Goal: Task Accomplishment & Management: Manage account settings

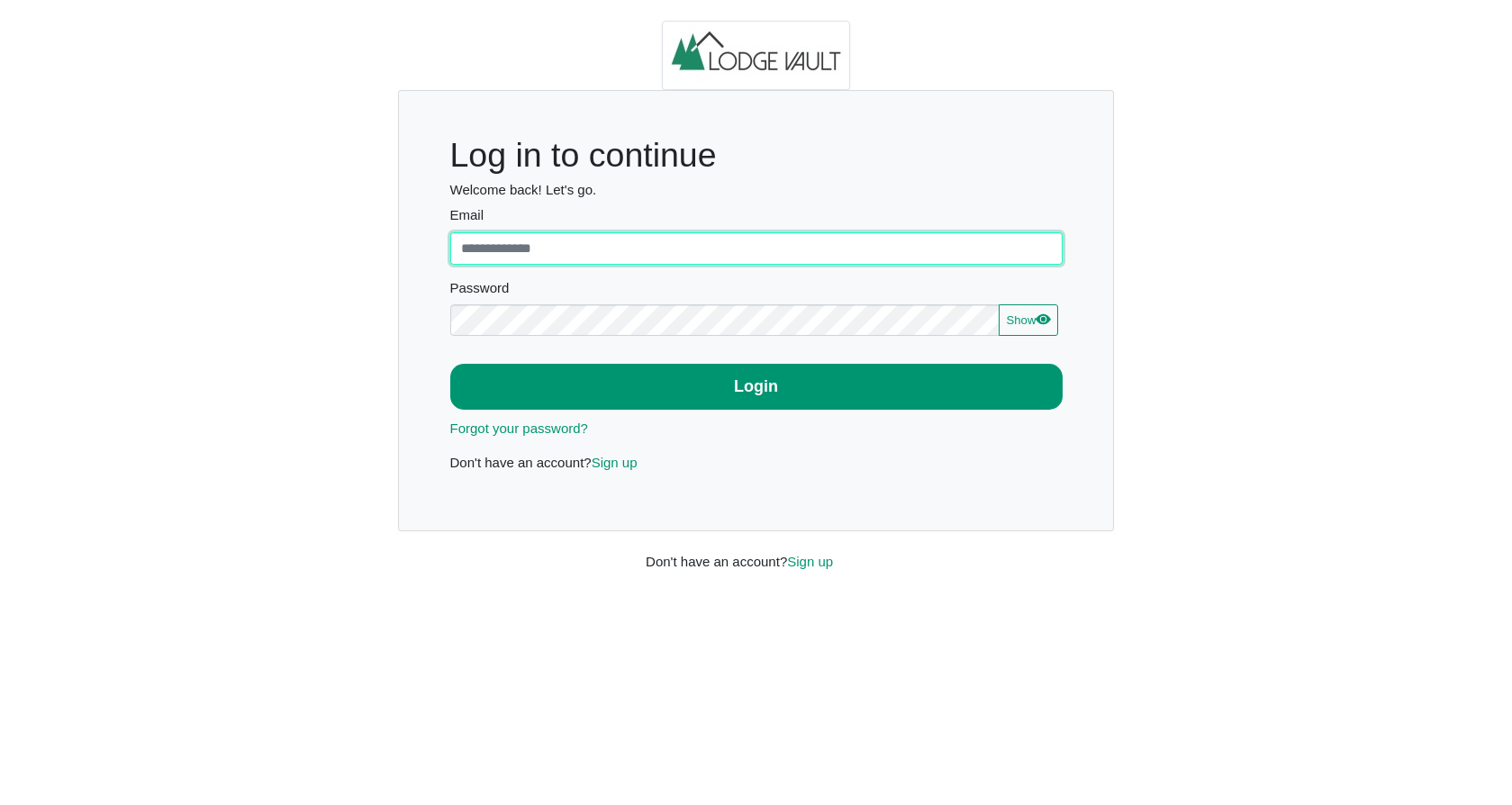
type input "**********"
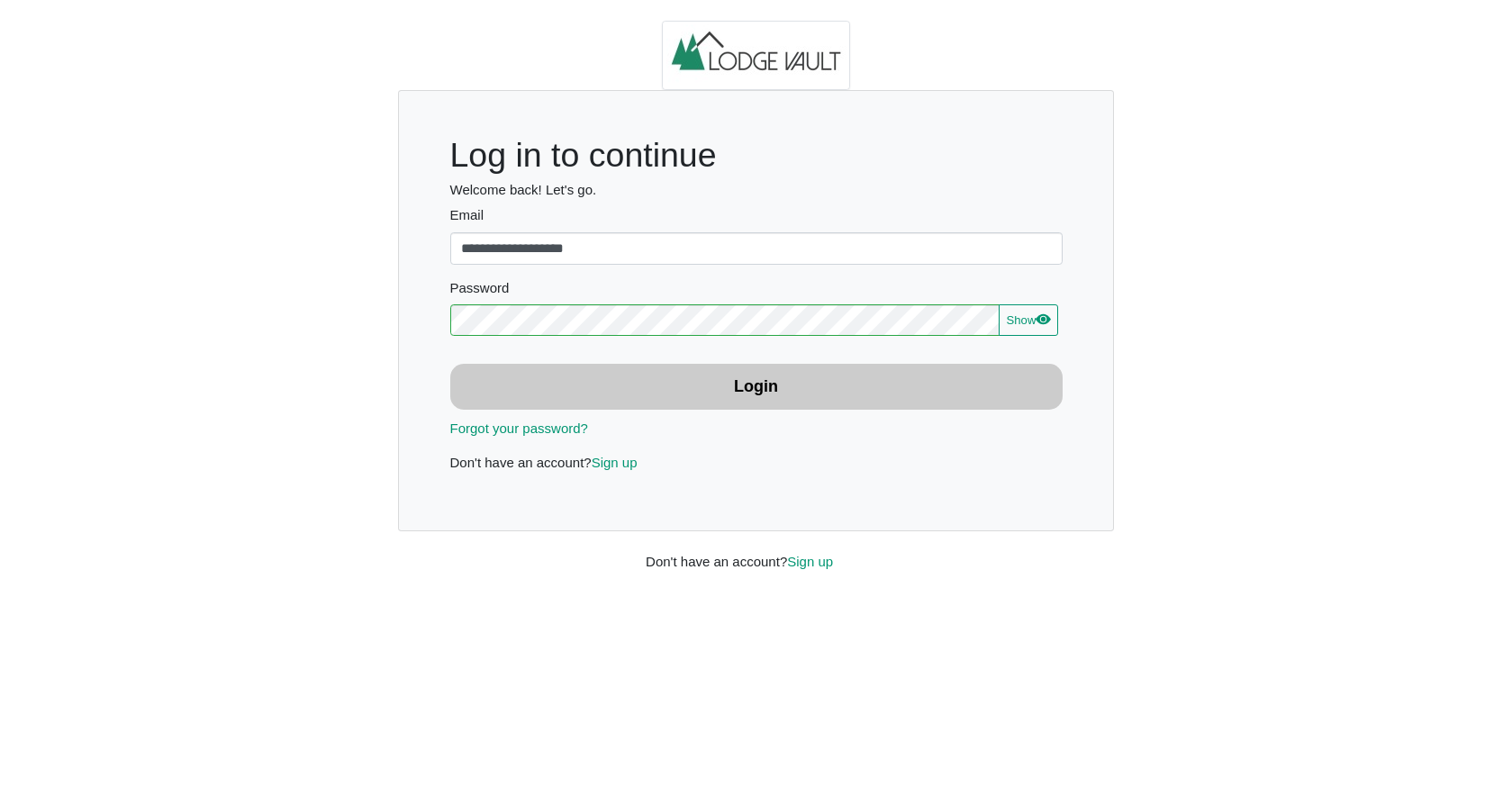
click at [690, 397] on button "Login" at bounding box center [756, 387] width 612 height 46
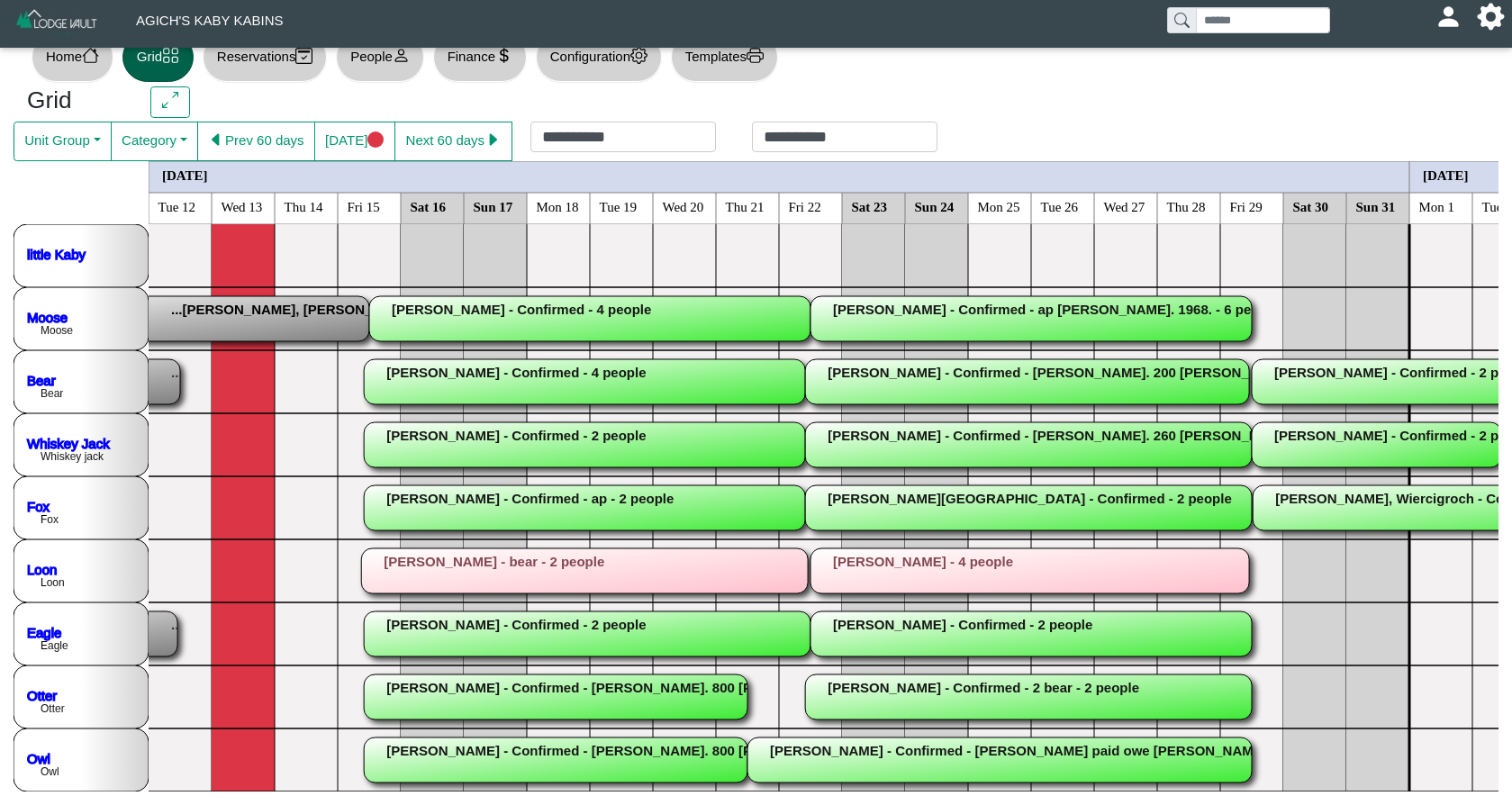
scroll to position [34, 0]
click at [488, 131] on button "Next 60 days" at bounding box center [453, 142] width 118 height 40
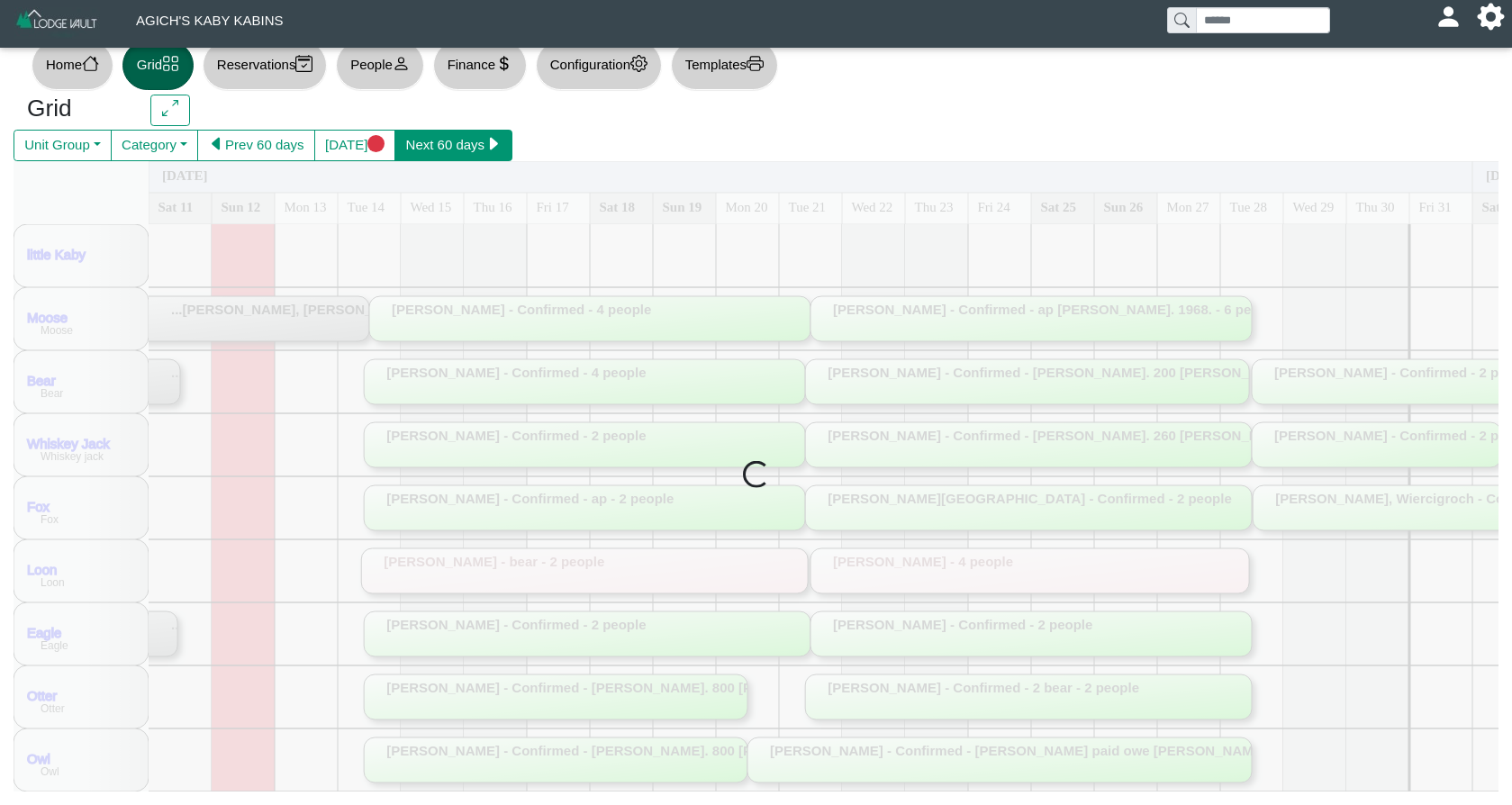
scroll to position [26, 0]
click at [488, 131] on button "Next 60 days" at bounding box center [453, 146] width 118 height 32
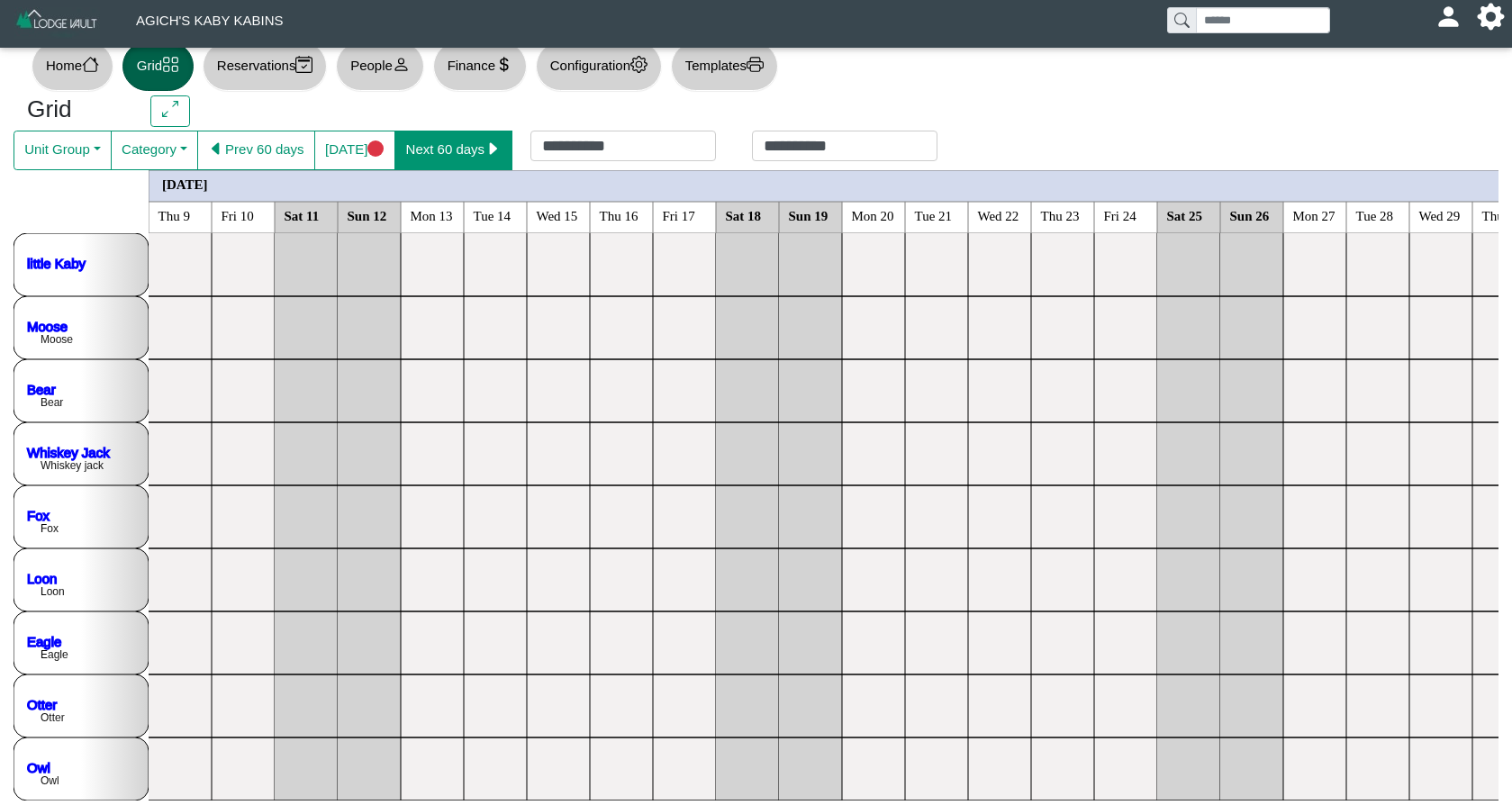
click at [491, 134] on button "Next 60 days" at bounding box center [453, 150] width 118 height 40
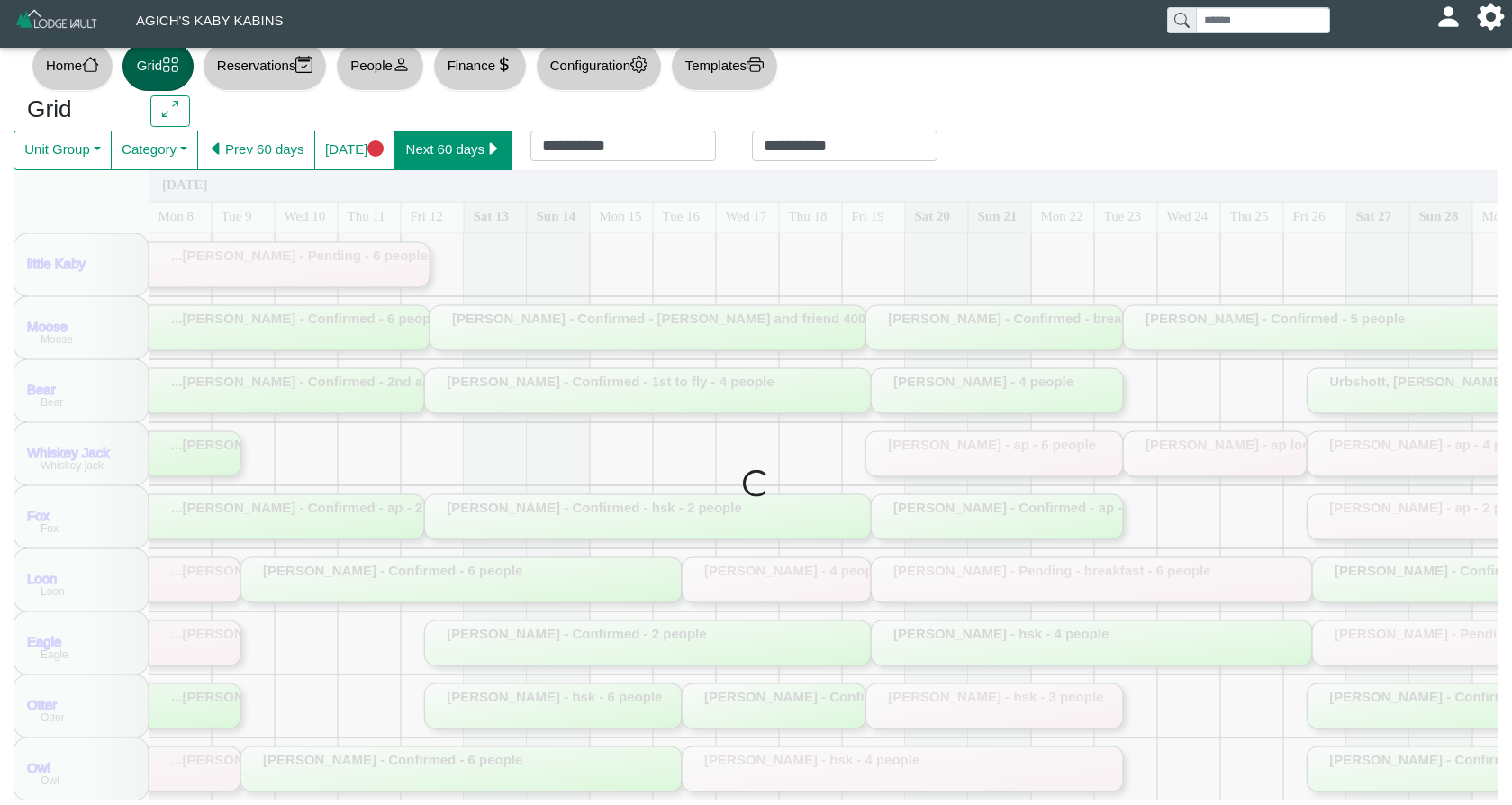
click at [492, 134] on button "Next 60 days" at bounding box center [453, 150] width 118 height 40
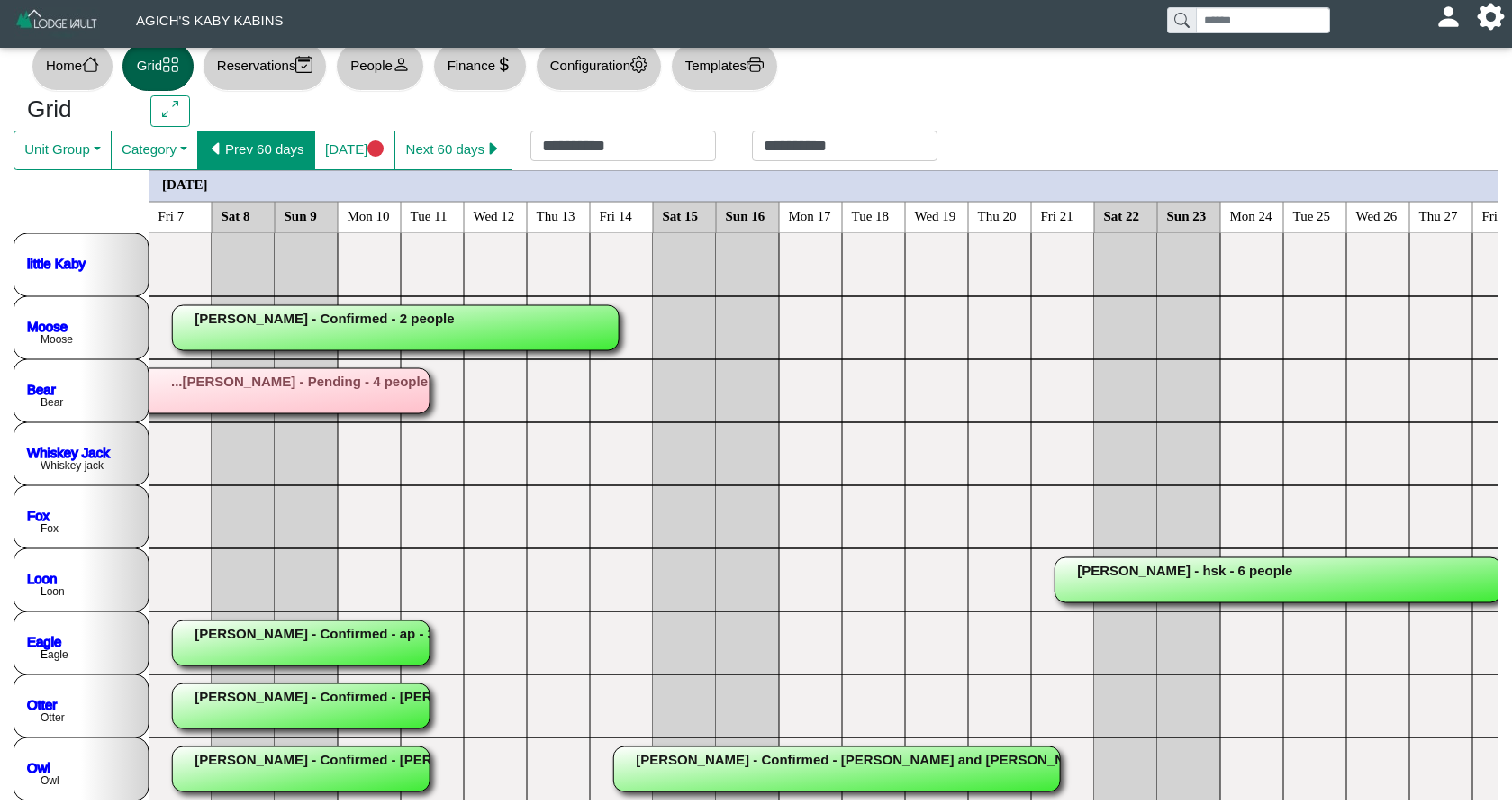
click at [247, 148] on button "Prev 60 days" at bounding box center [256, 150] width 118 height 40
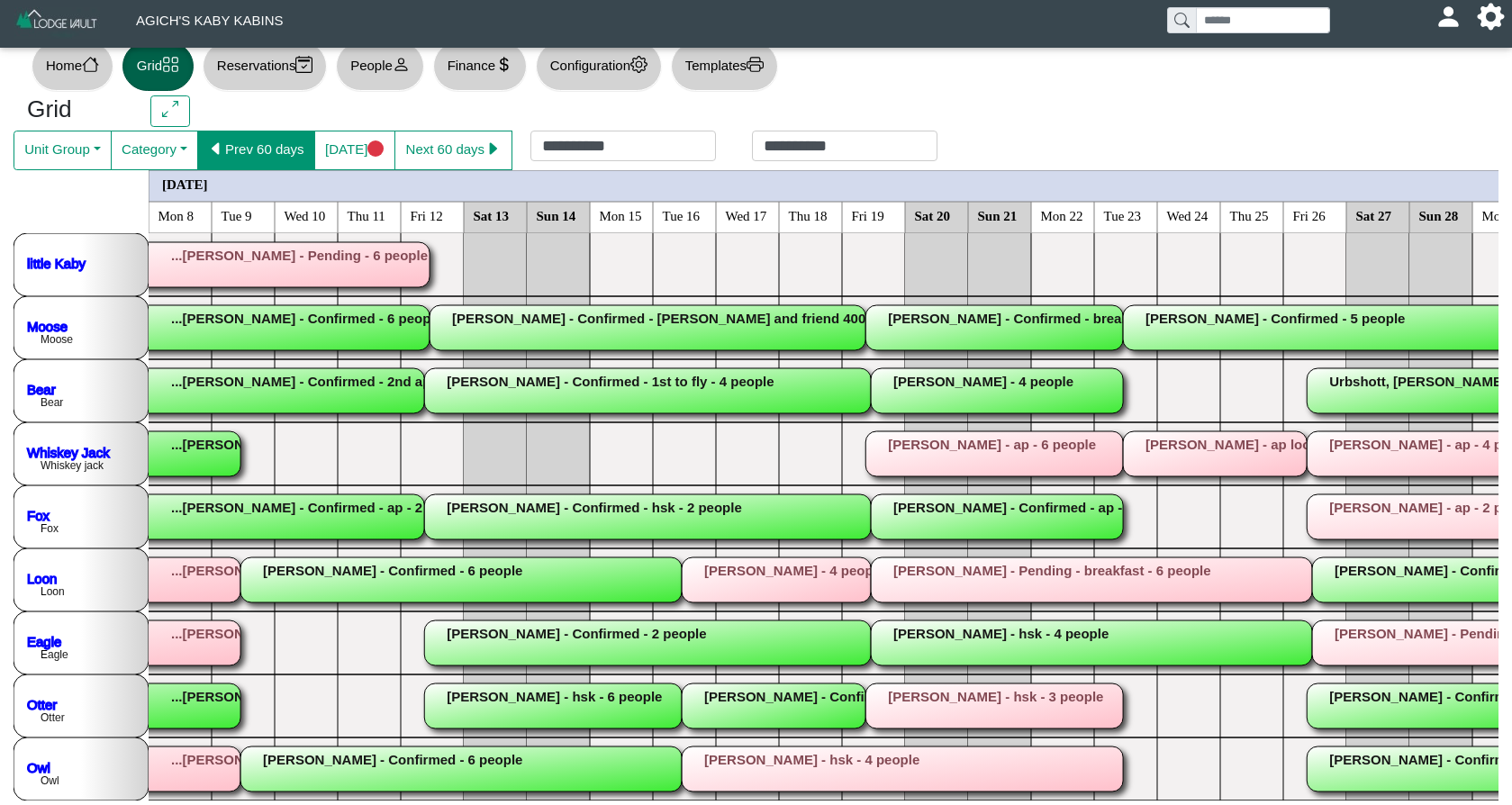
click at [277, 158] on button "Prev 60 days" at bounding box center [256, 150] width 118 height 40
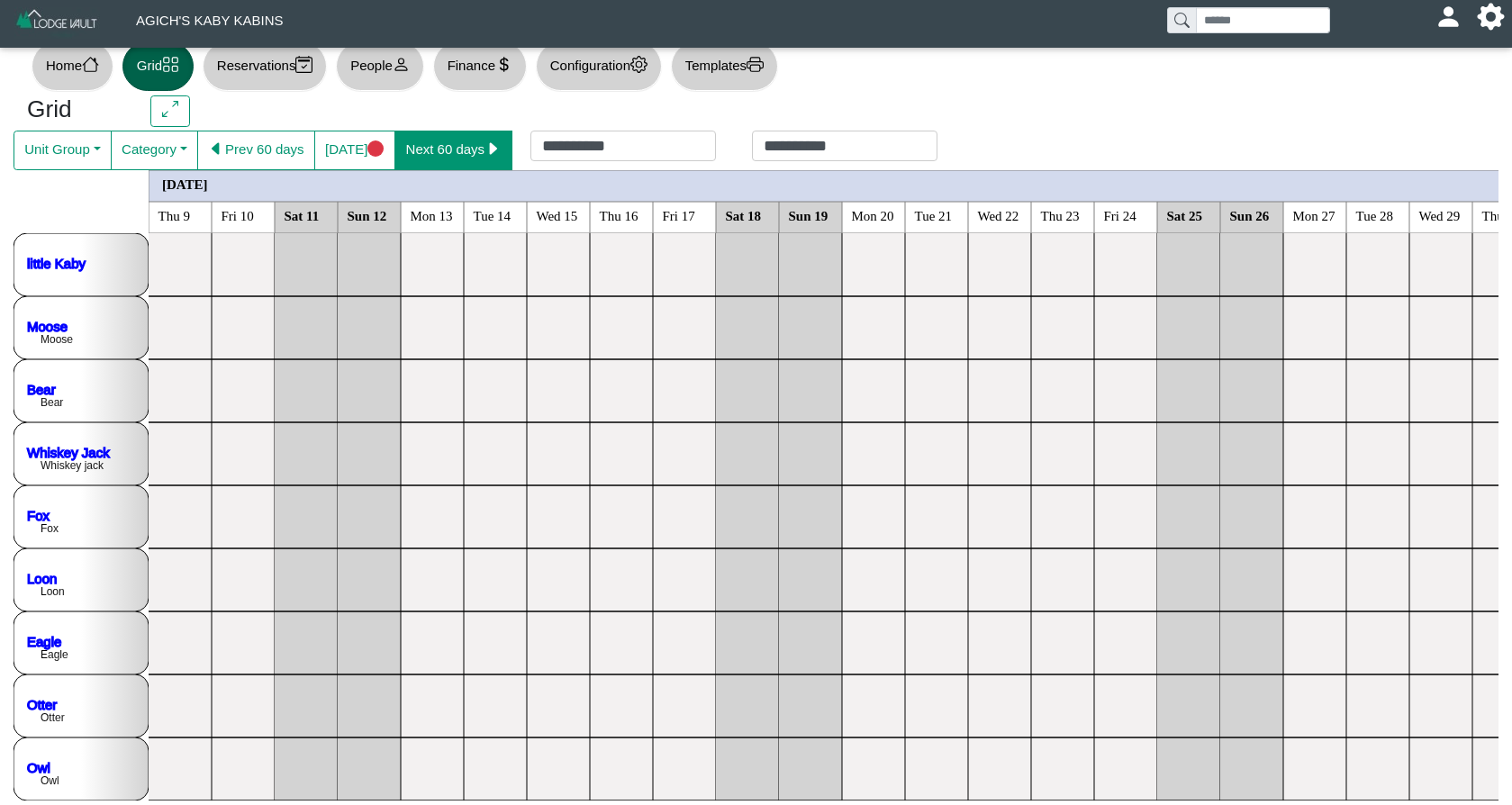
click at [475, 147] on button "Next 60 days" at bounding box center [453, 150] width 118 height 40
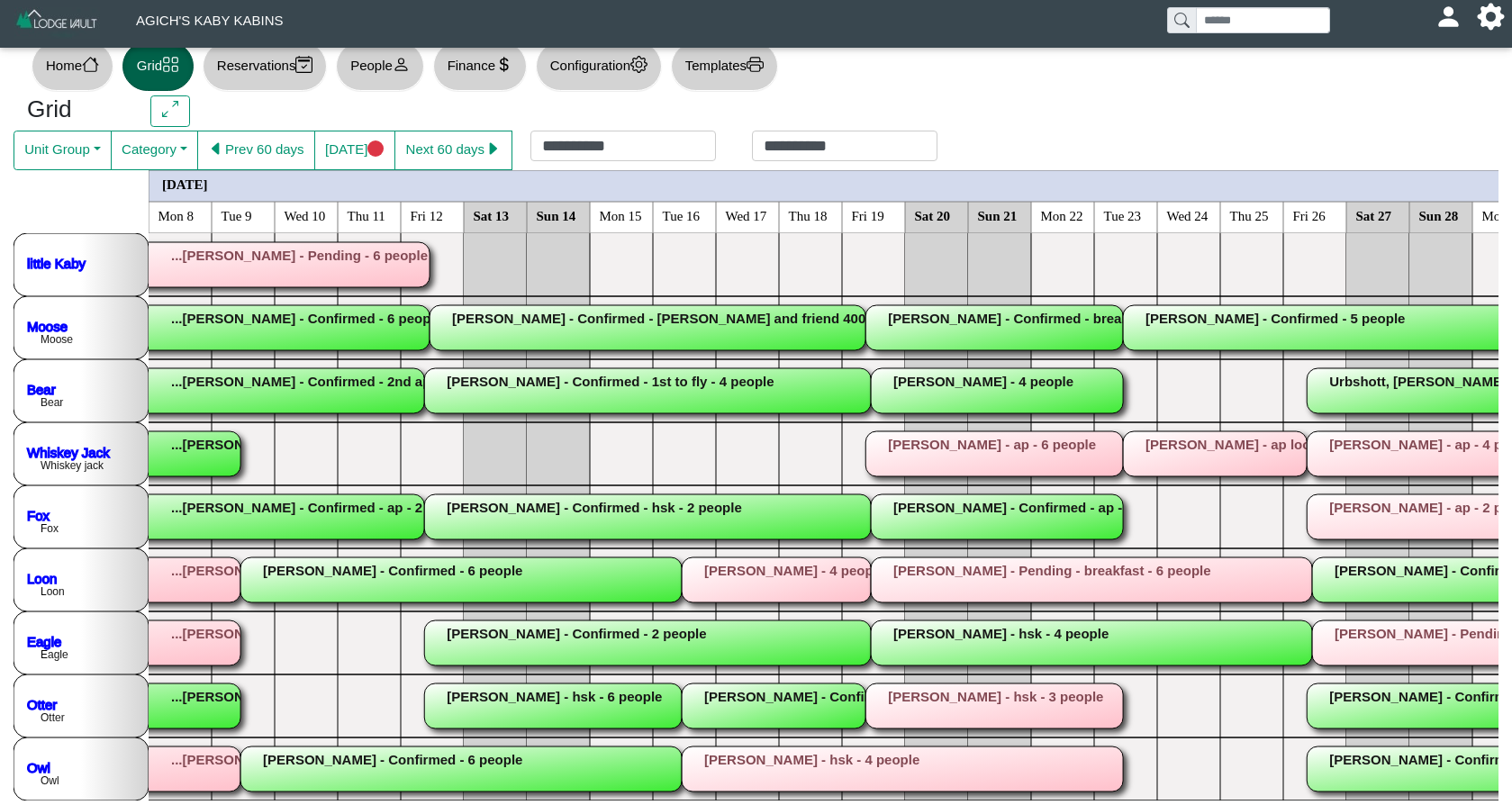
scroll to position [0, 31]
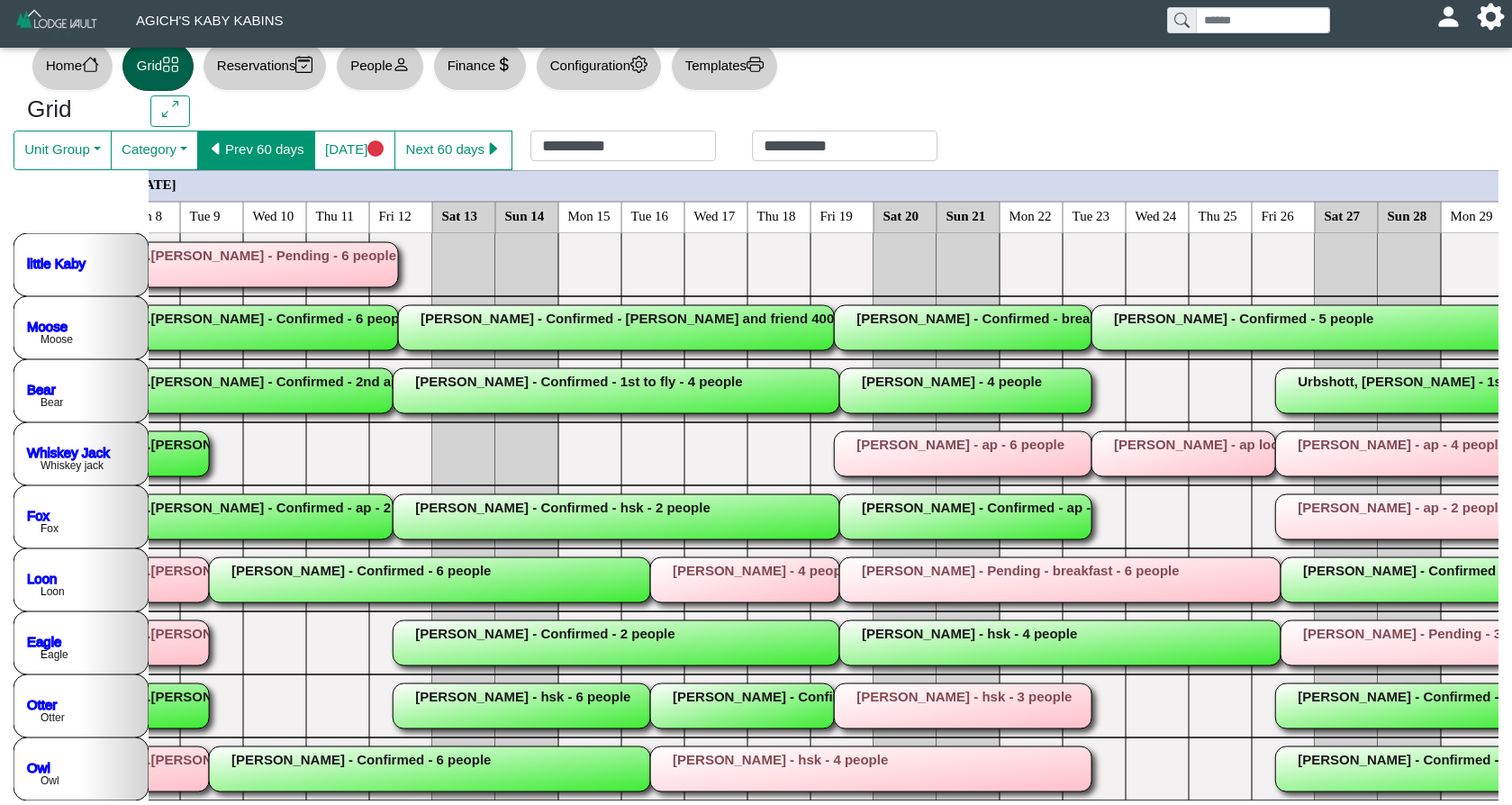
click at [282, 147] on button "Prev 60 days" at bounding box center [256, 150] width 118 height 40
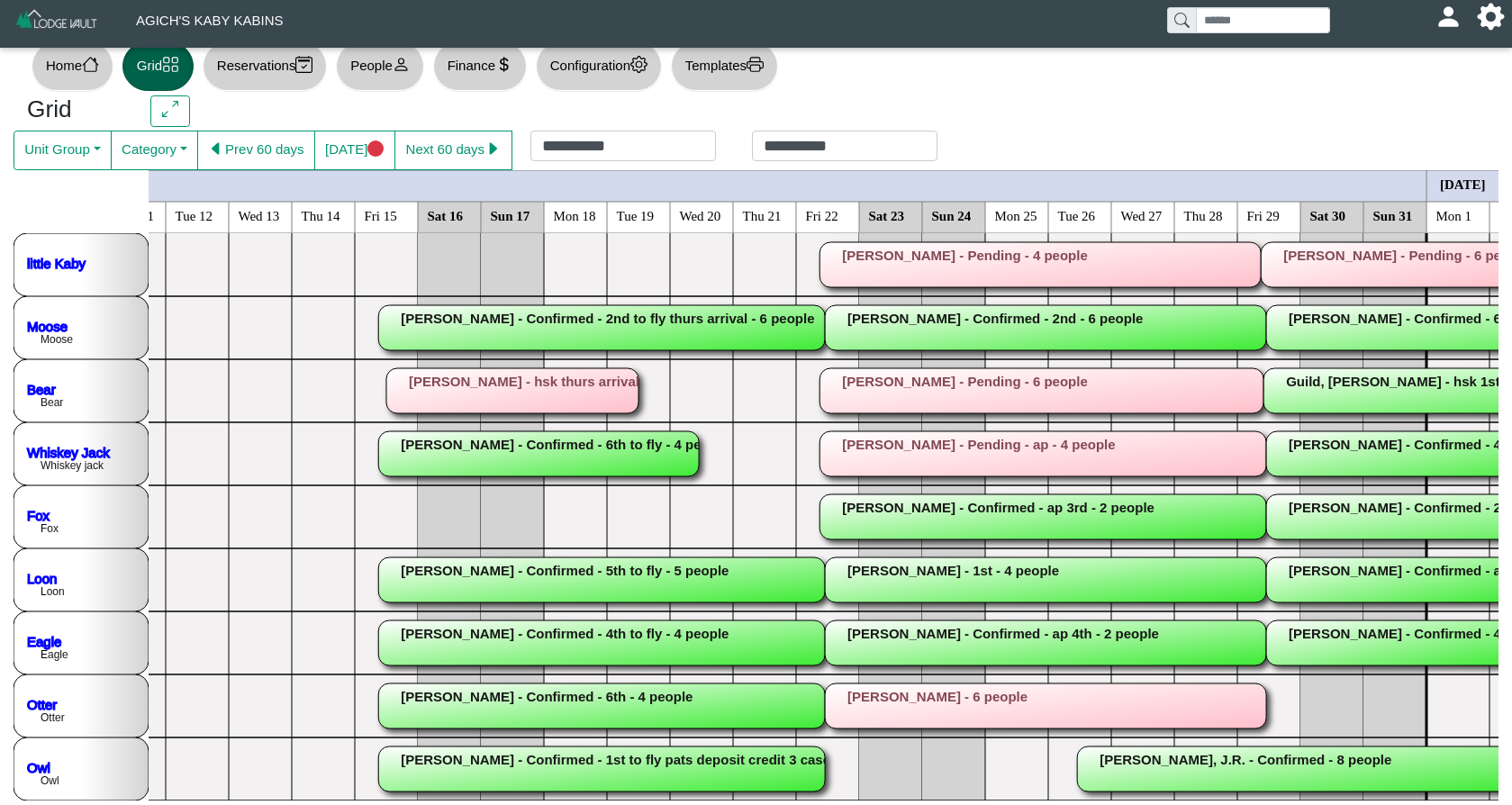
scroll to position [0, 2078]
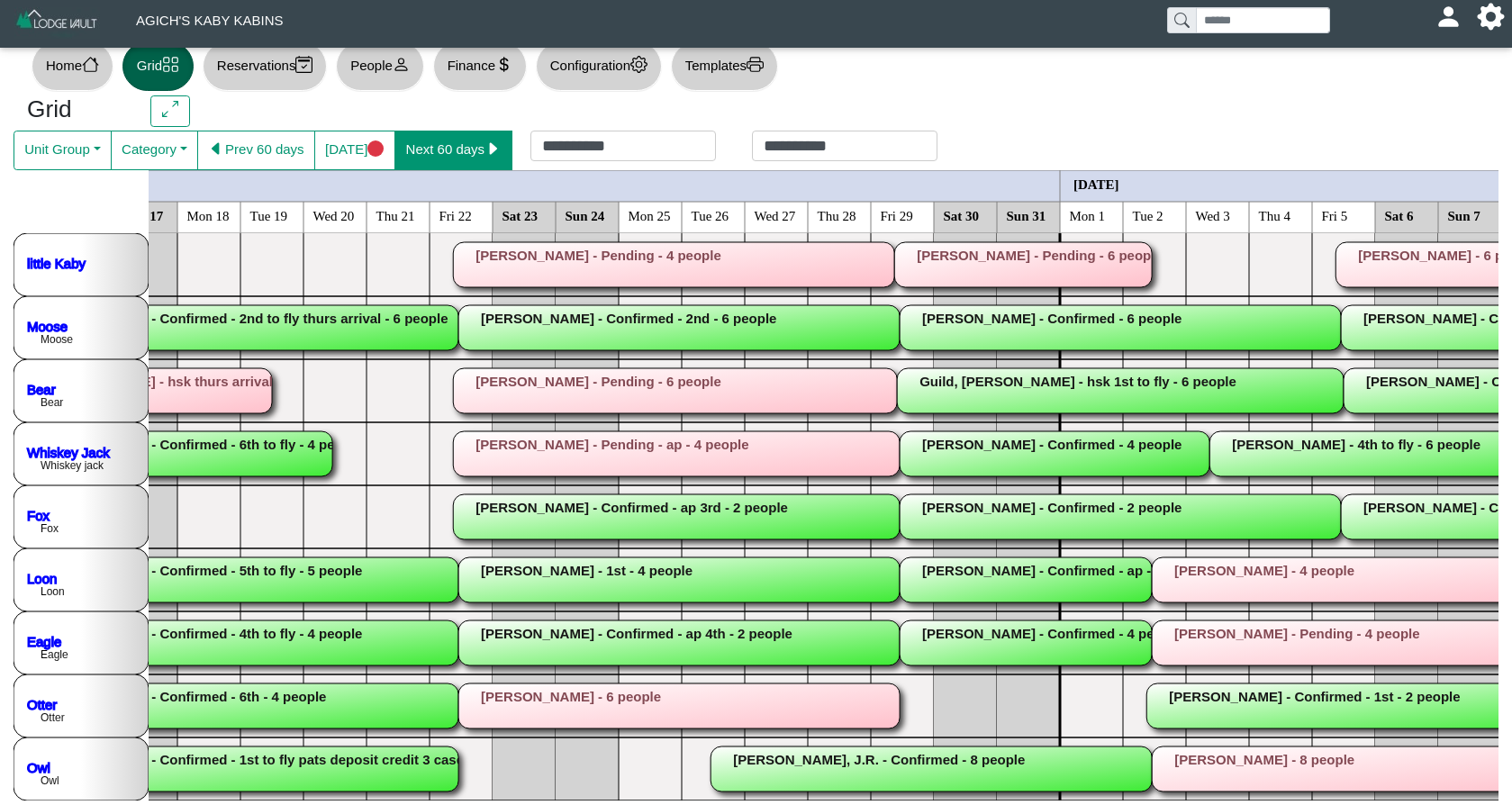
click at [441, 137] on button "Next 60 days" at bounding box center [453, 150] width 118 height 40
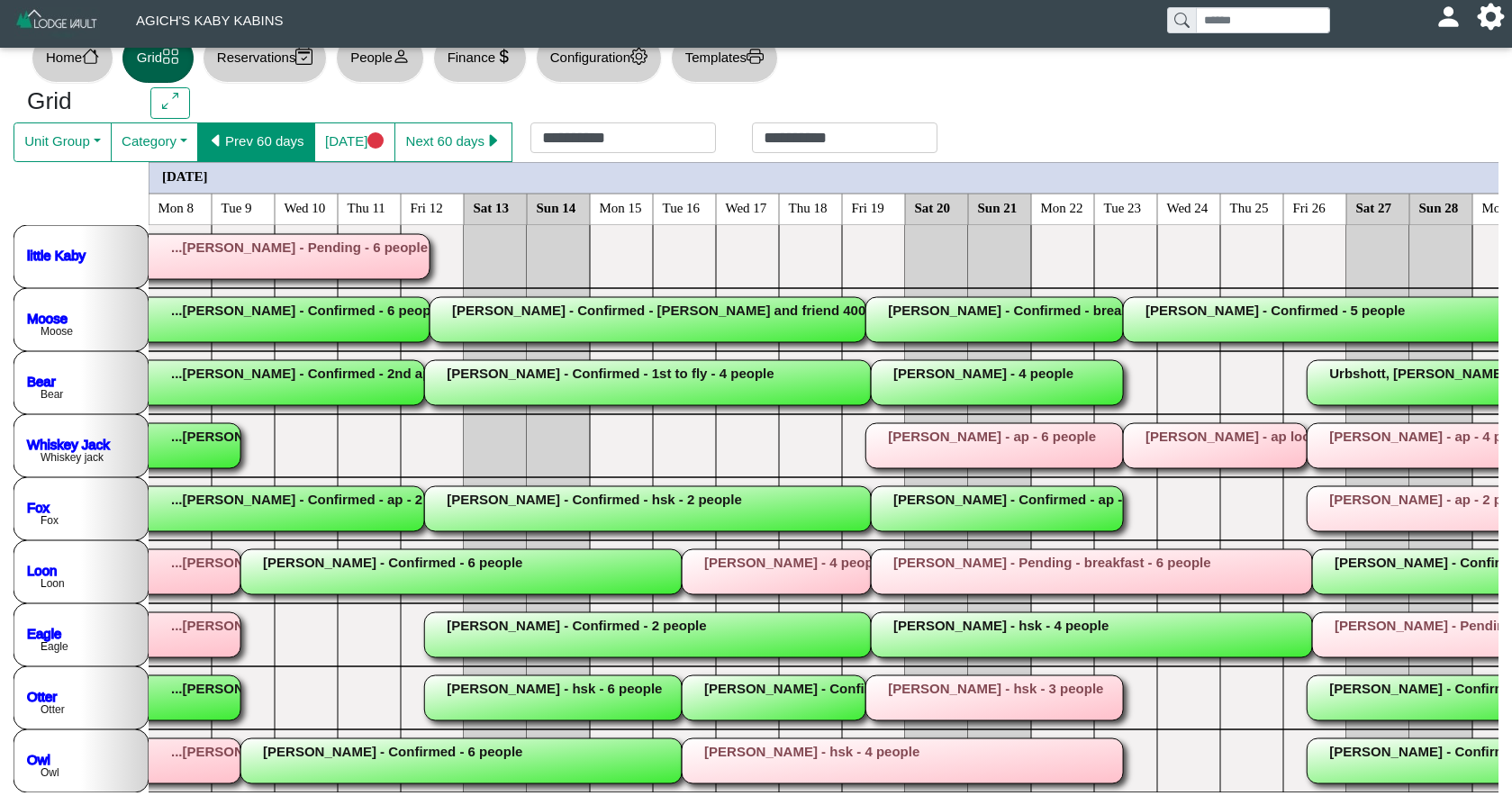
click at [284, 146] on button "Prev 60 days" at bounding box center [256, 142] width 118 height 40
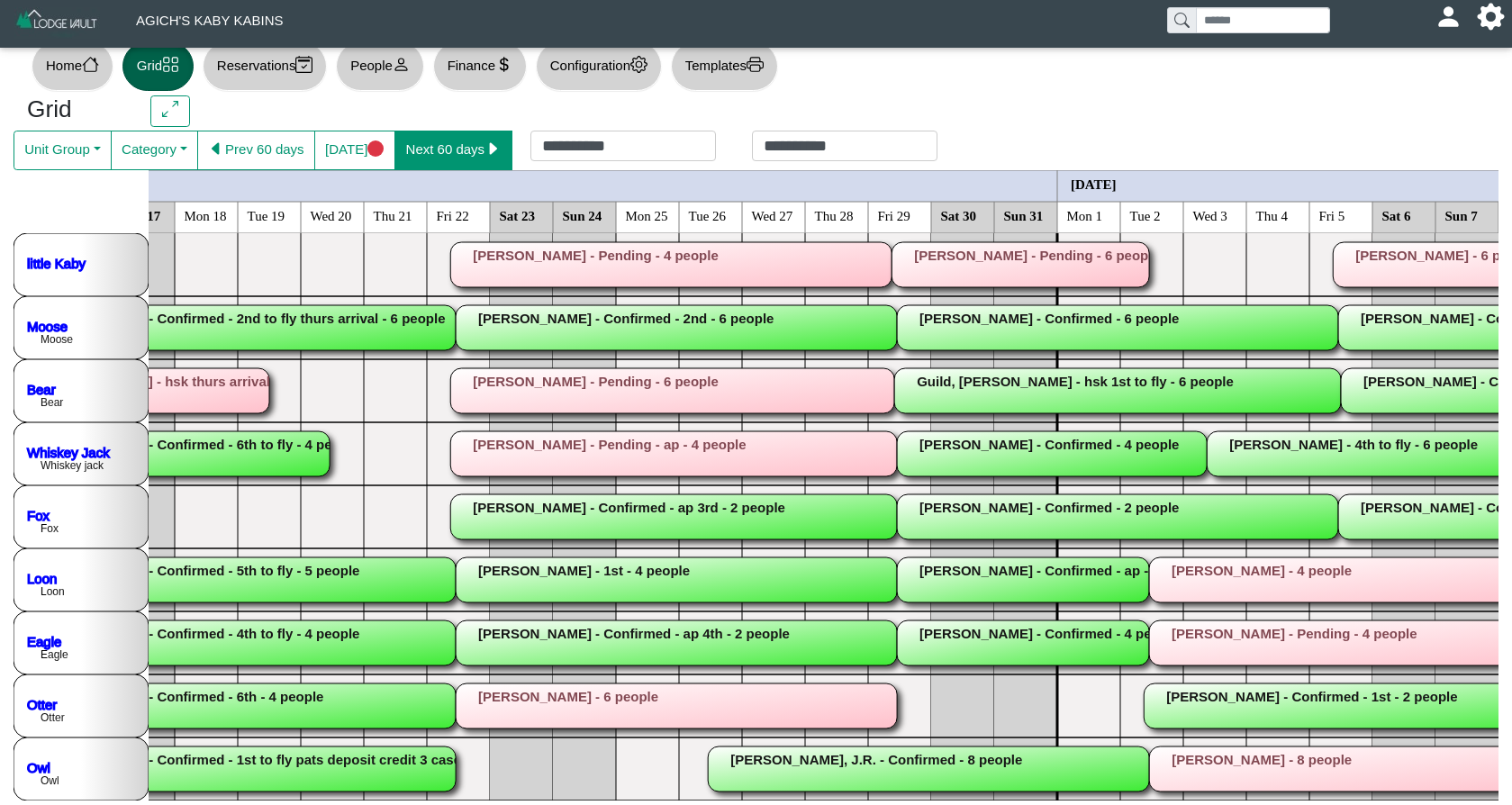
click at [440, 159] on button "Next 60 days" at bounding box center [453, 150] width 118 height 40
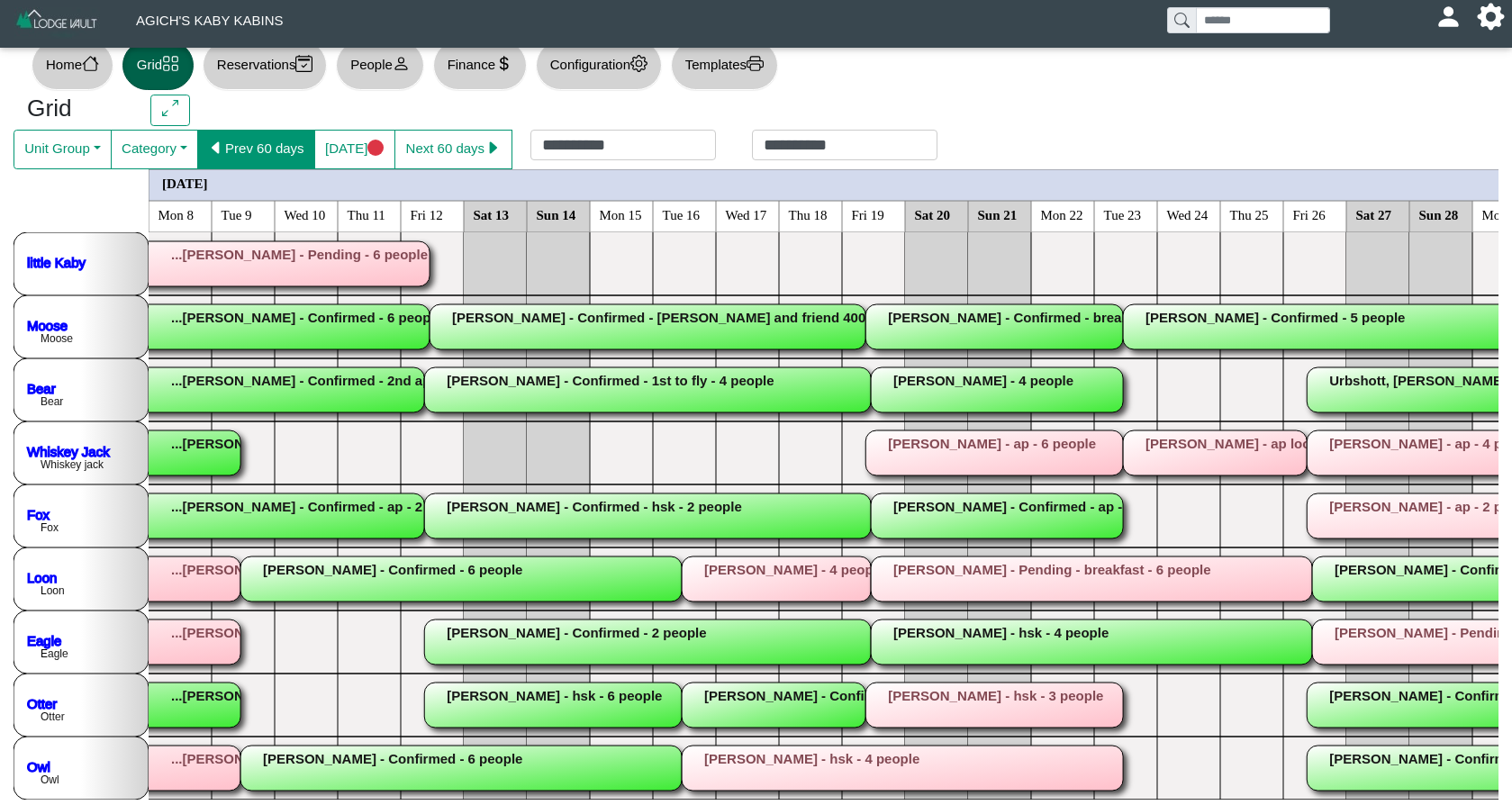
click at [252, 152] on button "Prev 60 days" at bounding box center [256, 149] width 118 height 40
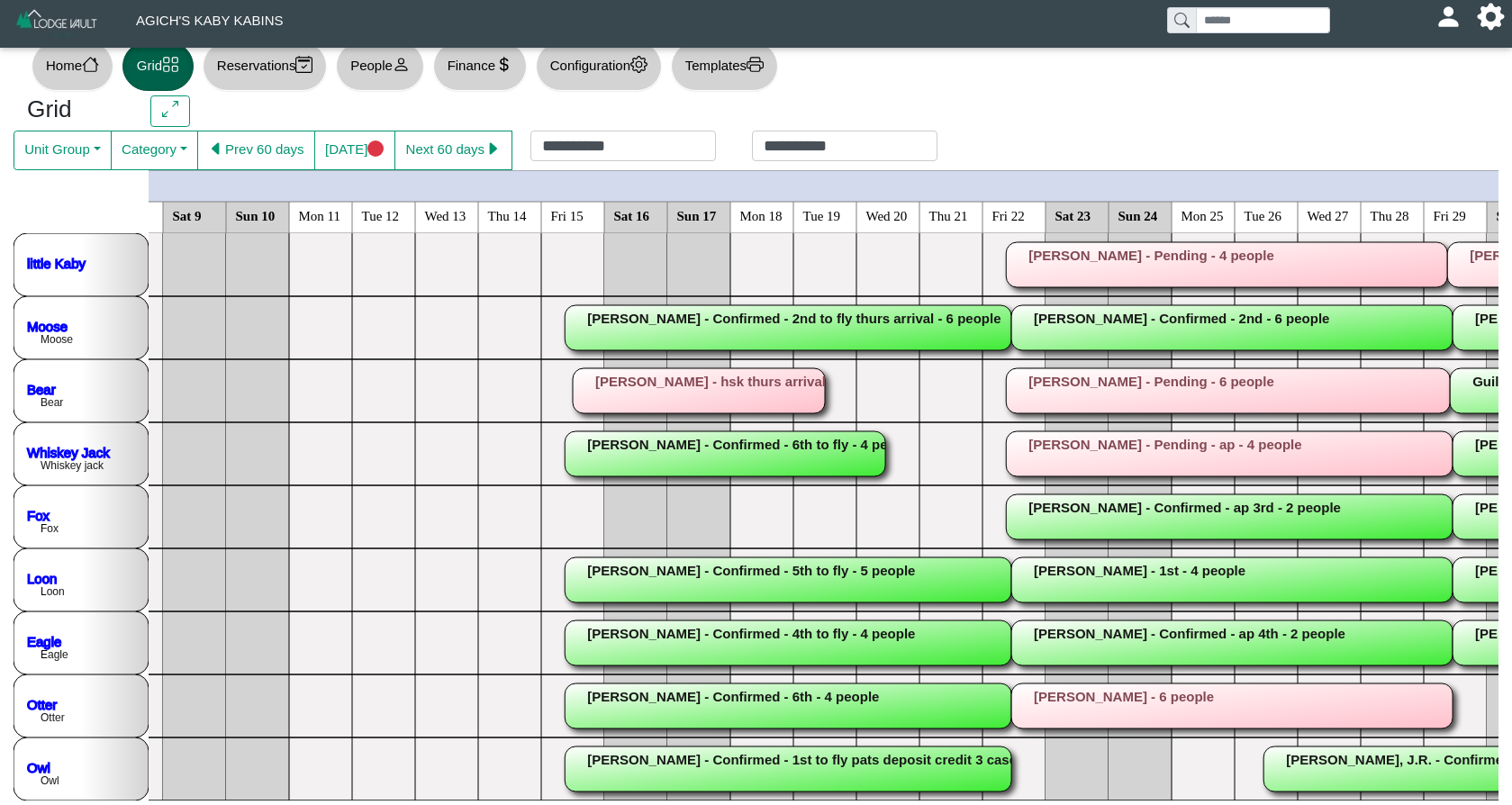
click at [391, 68] on button "People" at bounding box center [379, 66] width 88 height 50
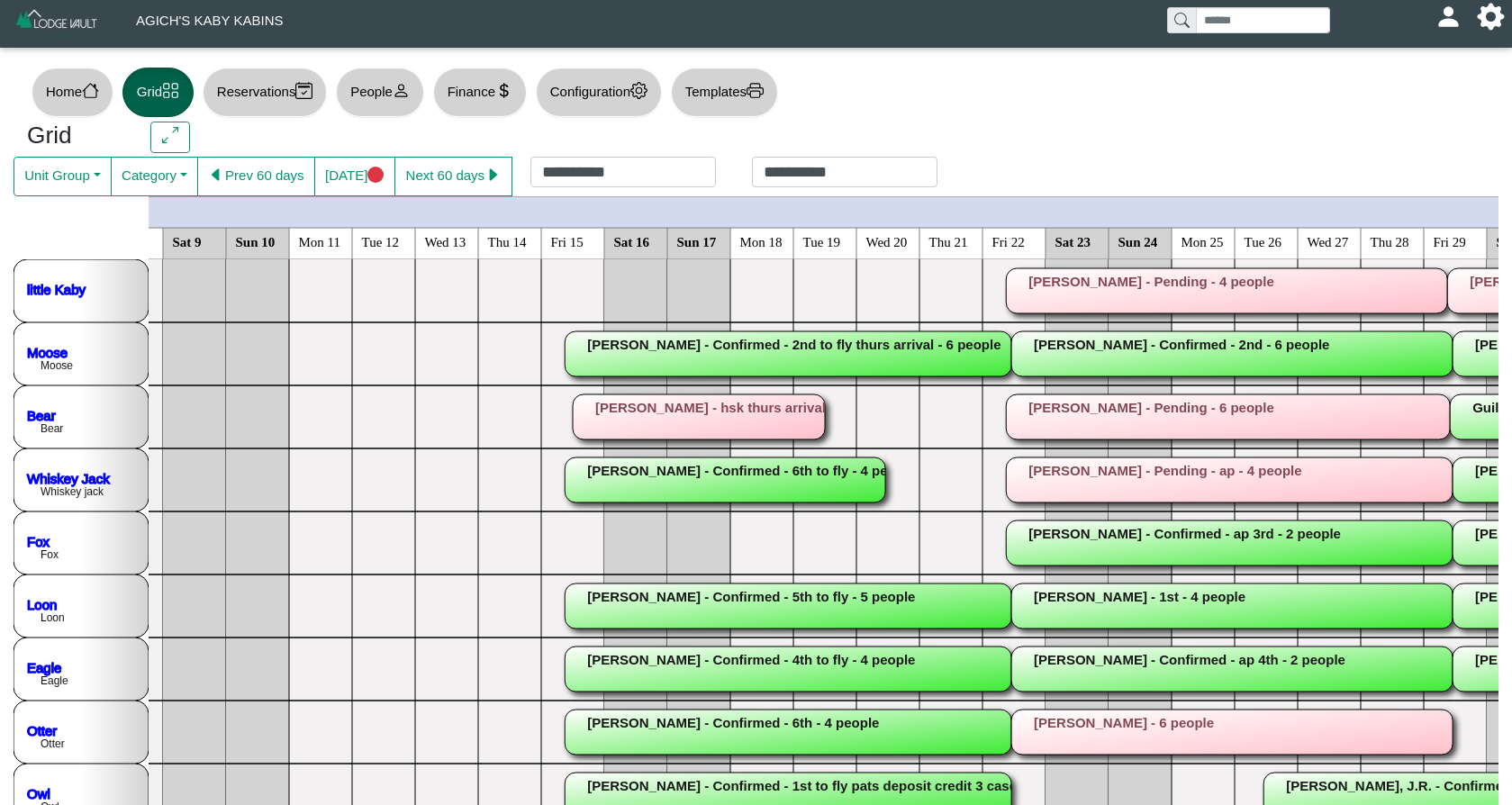
select select "**"
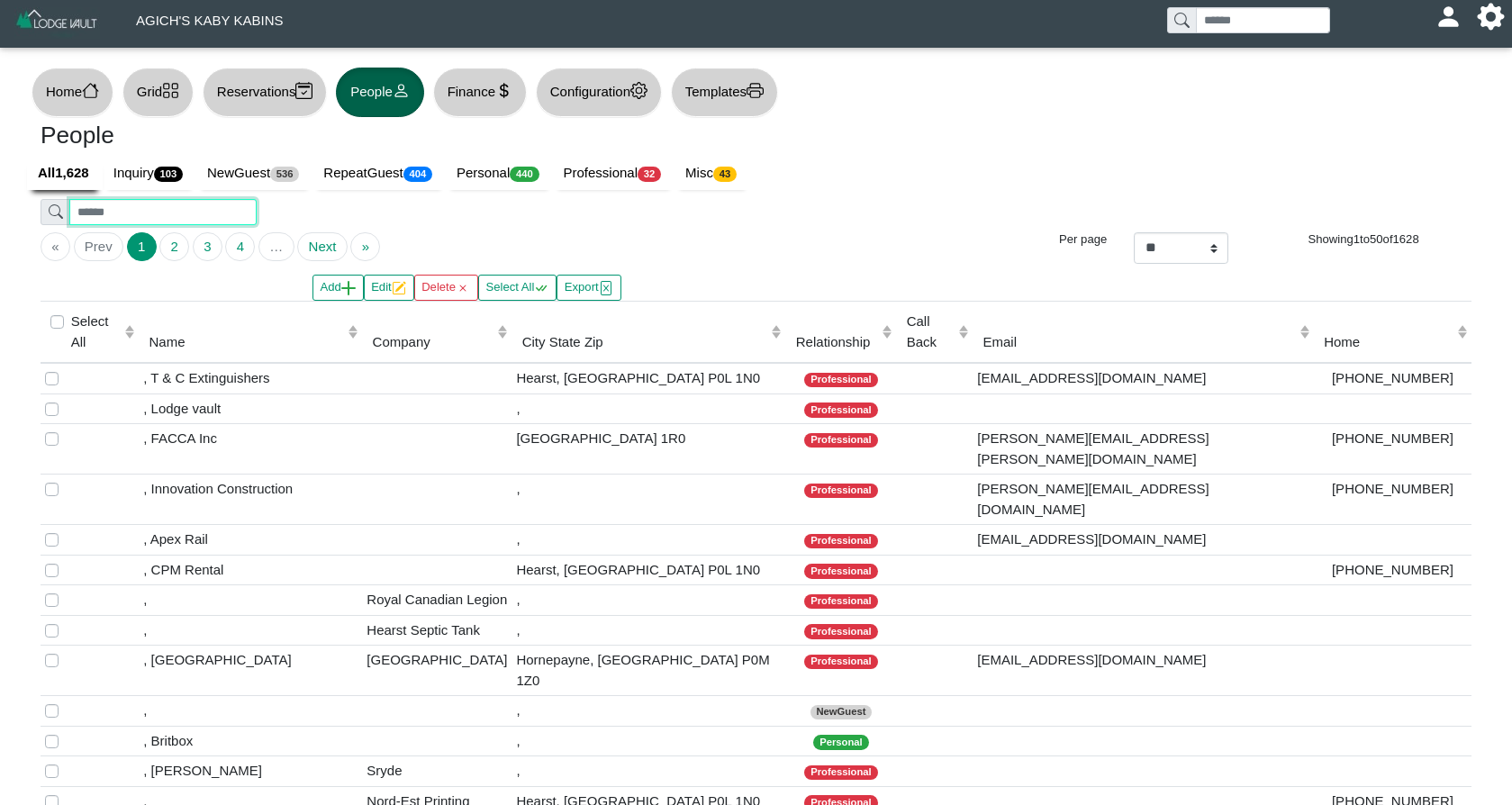
click at [202, 223] on input "search" at bounding box center [162, 212] width 186 height 26
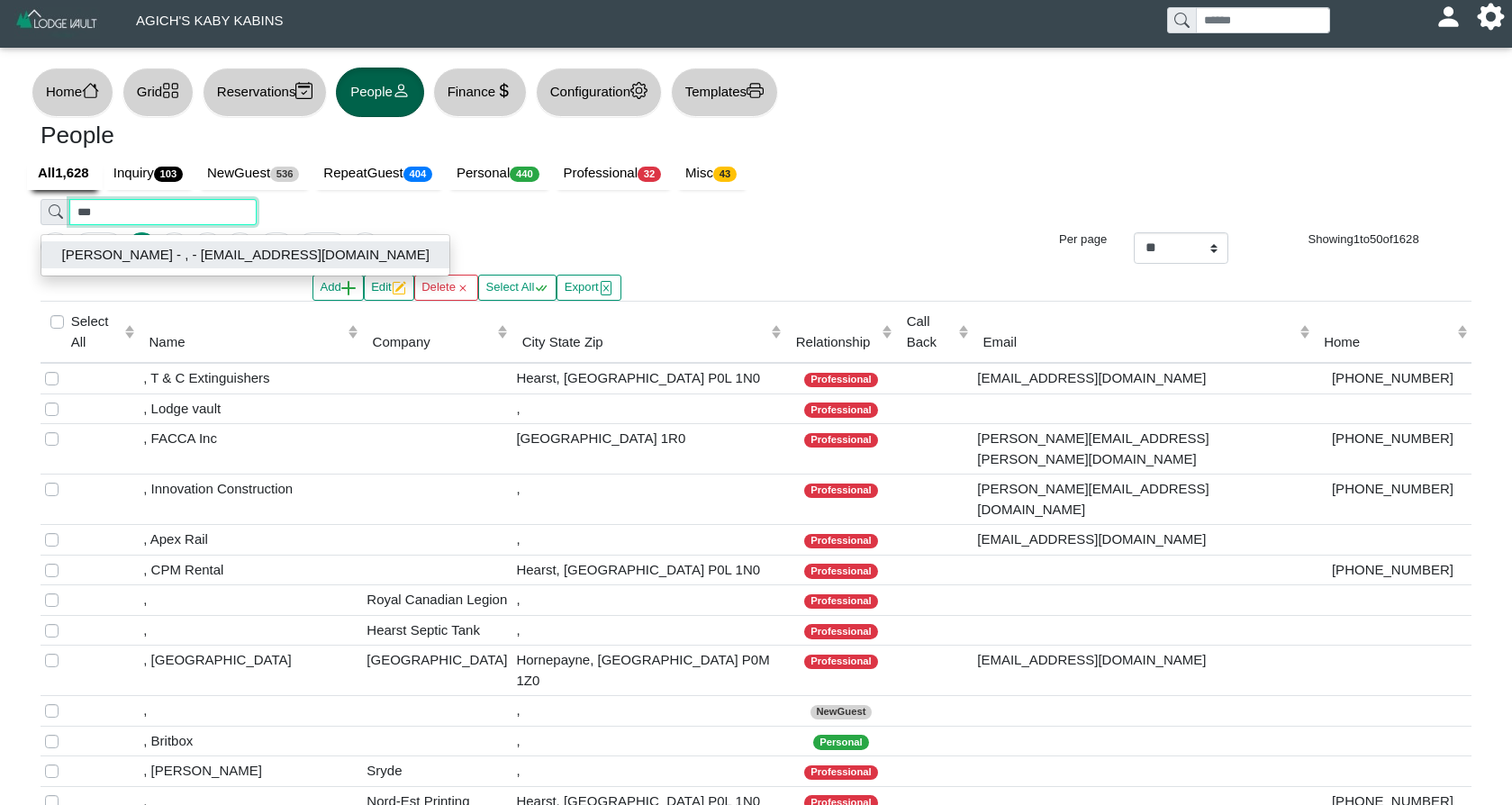
type input "***"
click at [144, 259] on button "[PERSON_NAME] - , - [EMAIL_ADDRESS][DOMAIN_NAME]" at bounding box center [245, 254] width 408 height 27
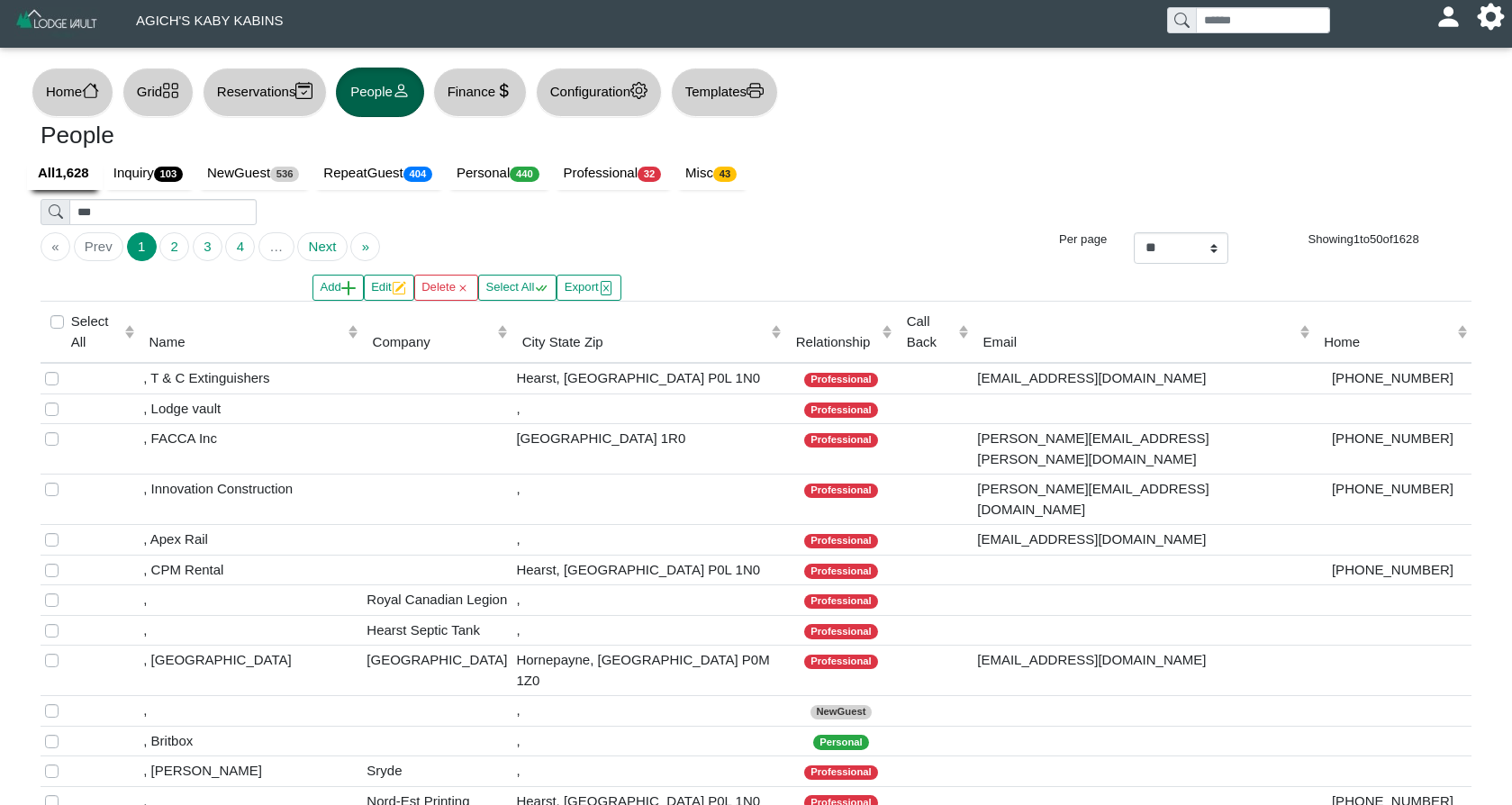
type input "******"
type input "****"
type input "**********"
select select
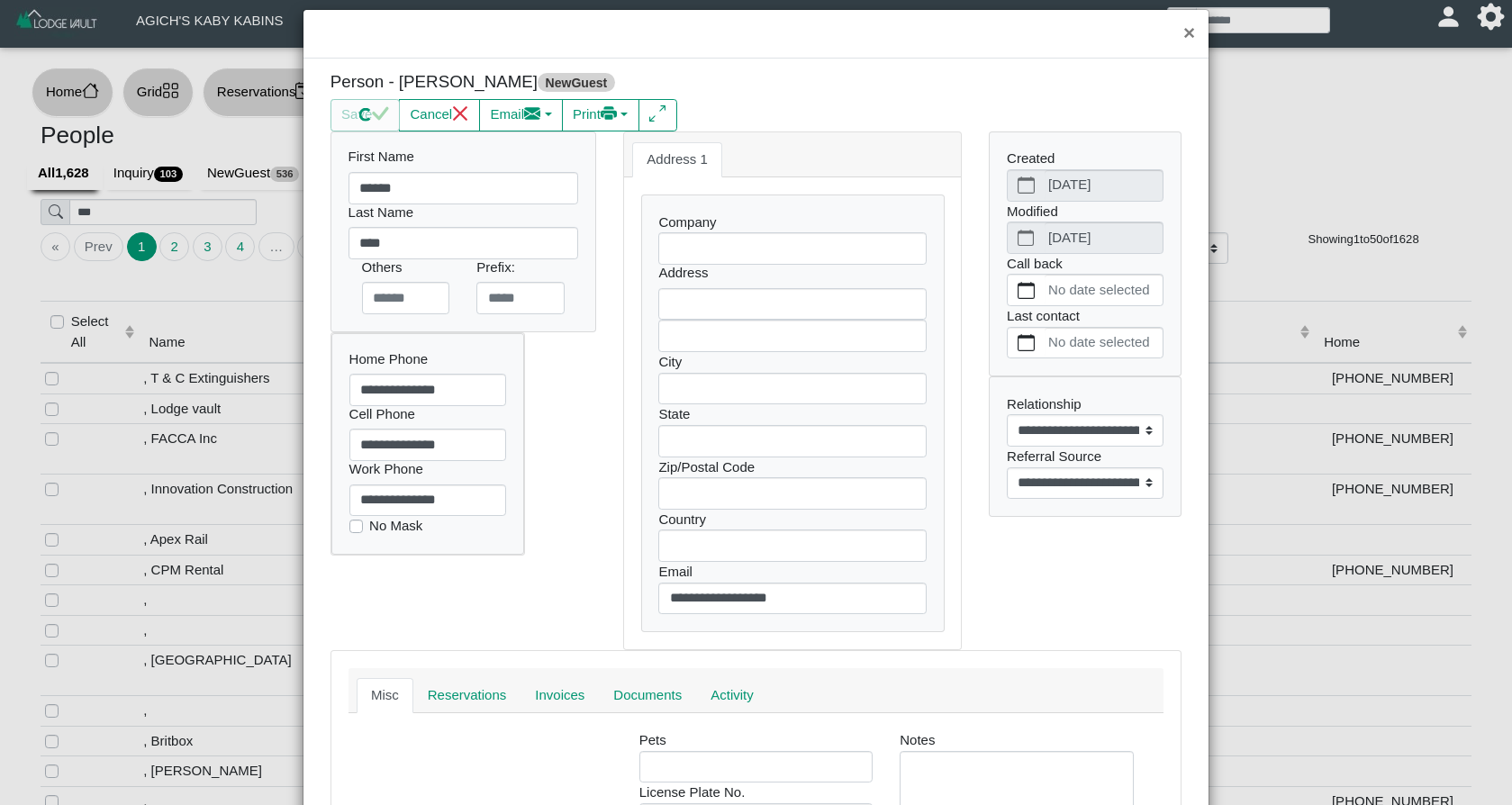
select select
select select "**********"
select select
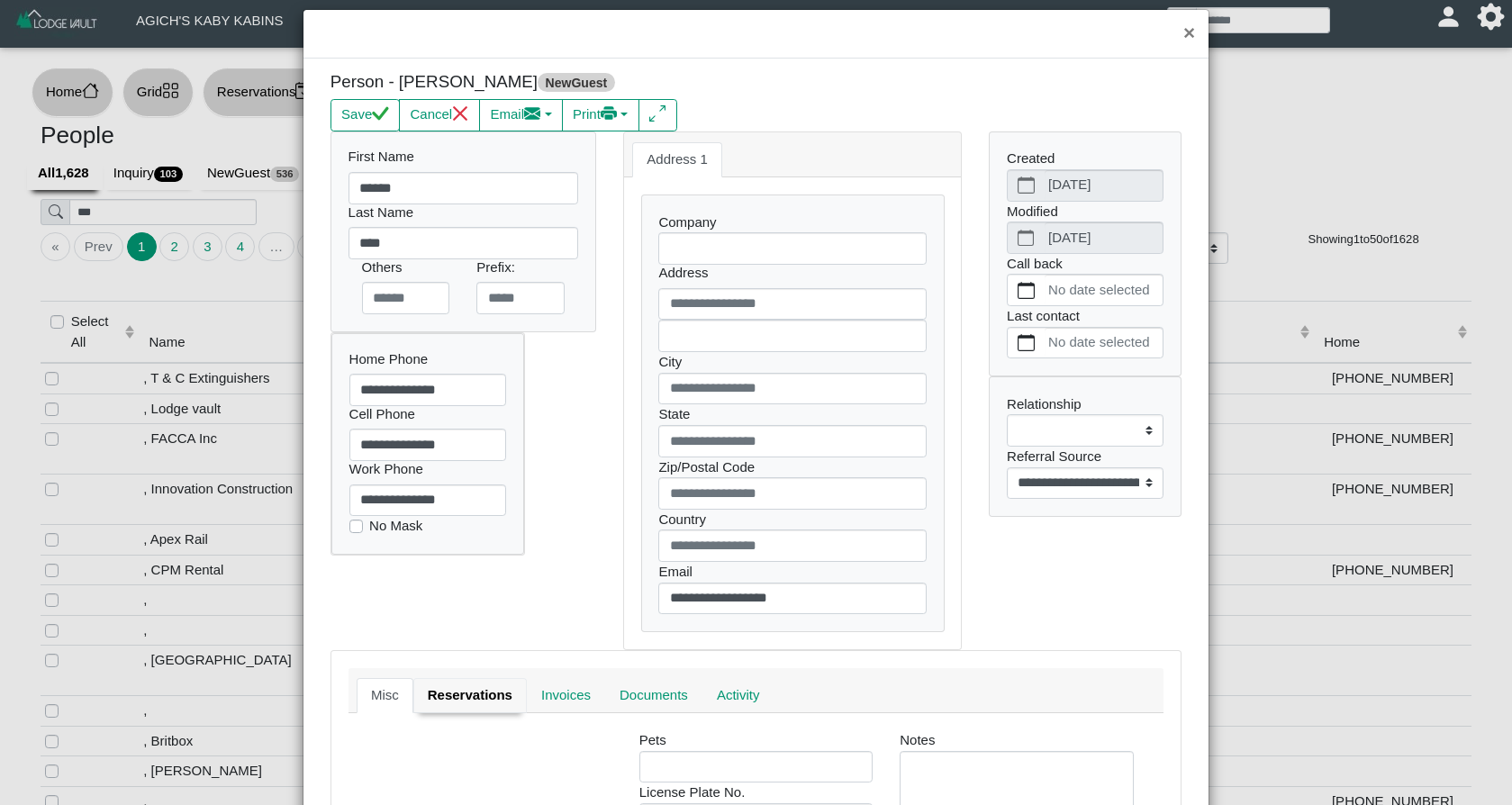
click at [492, 696] on link "Reservations" at bounding box center [469, 695] width 113 height 36
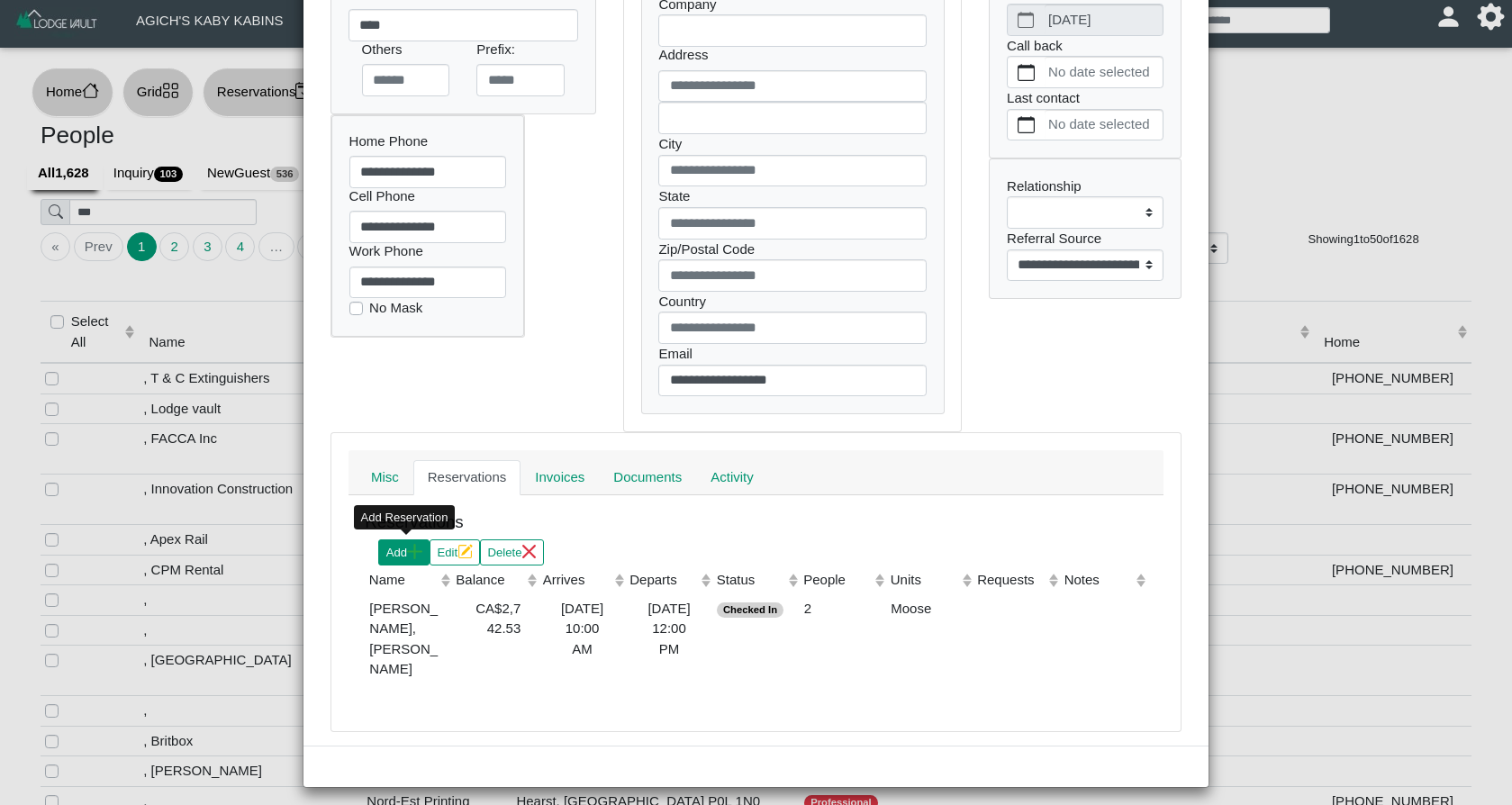
click at [388, 544] on button "Add" at bounding box center [404, 552] width 52 height 26
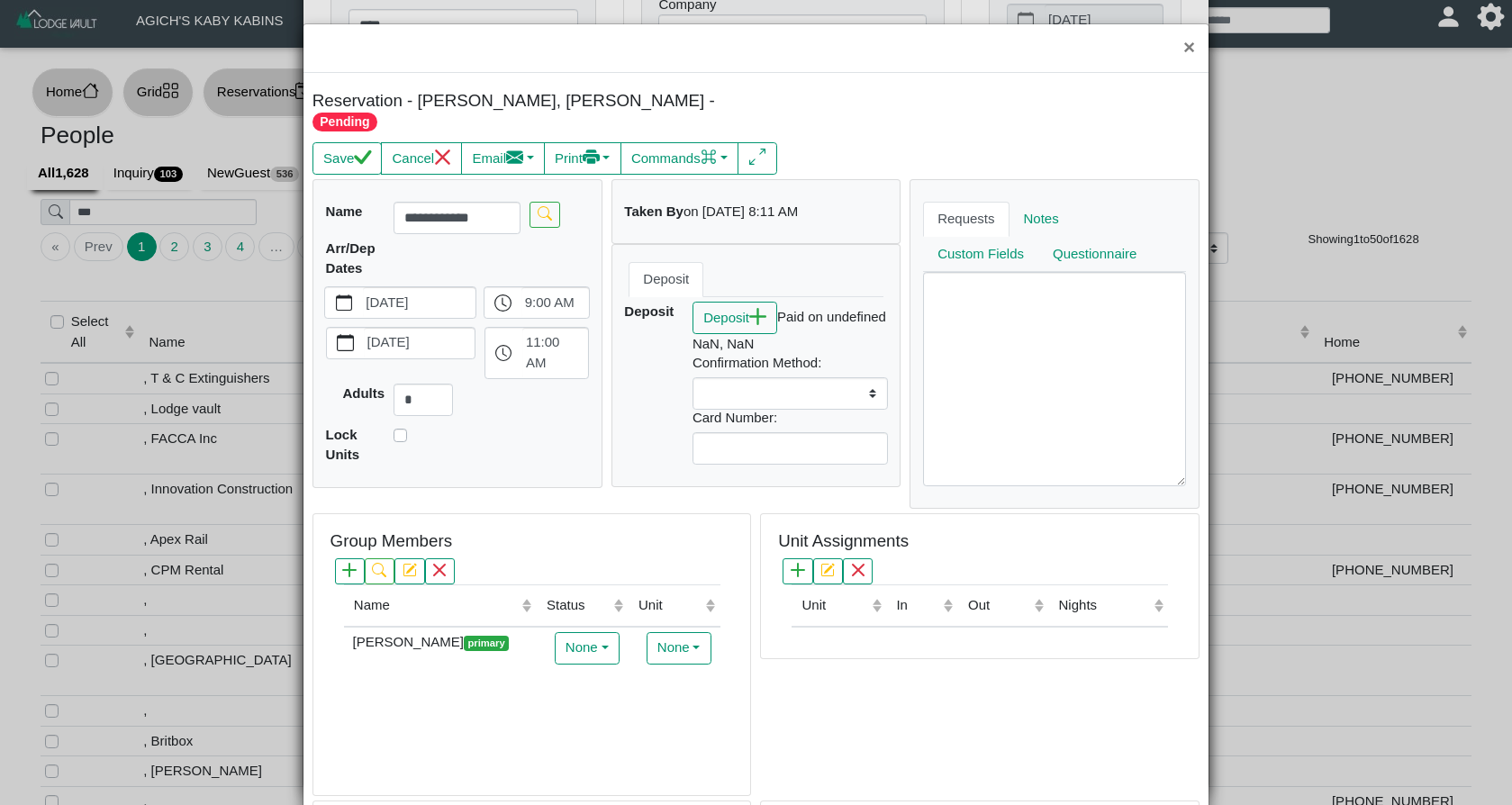
select select
click at [430, 294] on label "[DATE]" at bounding box center [419, 302] width 113 height 30
click at [362, 294] on button "[DATE]" at bounding box center [344, 302] width 37 height 30
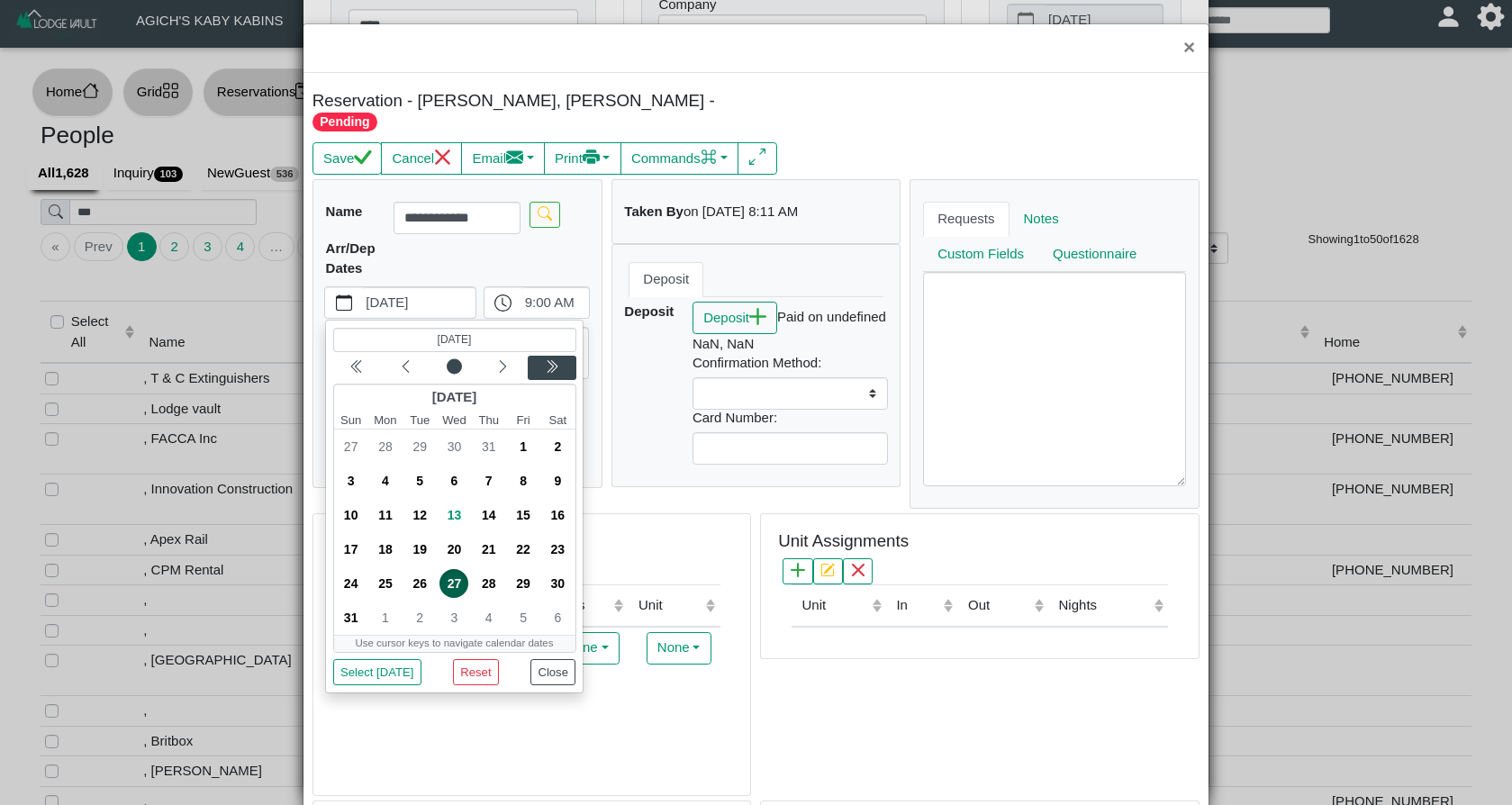
click at [551, 359] on icon "chevron double left" at bounding box center [552, 367] width 15 height 15
click at [408, 359] on icon "chevron left" at bounding box center [406, 367] width 15 height 15
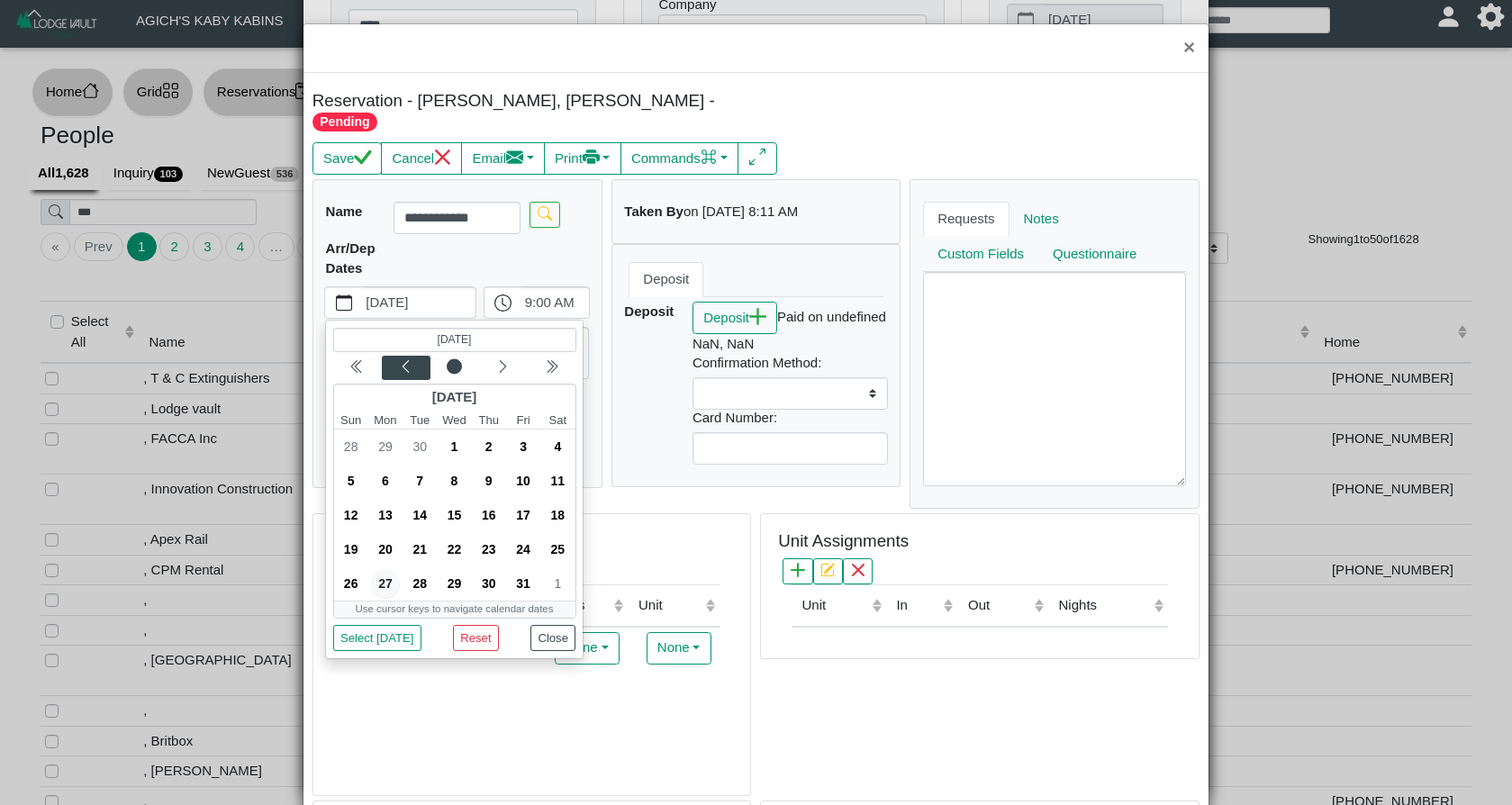
click at [408, 359] on icon "chevron left" at bounding box center [406, 367] width 15 height 15
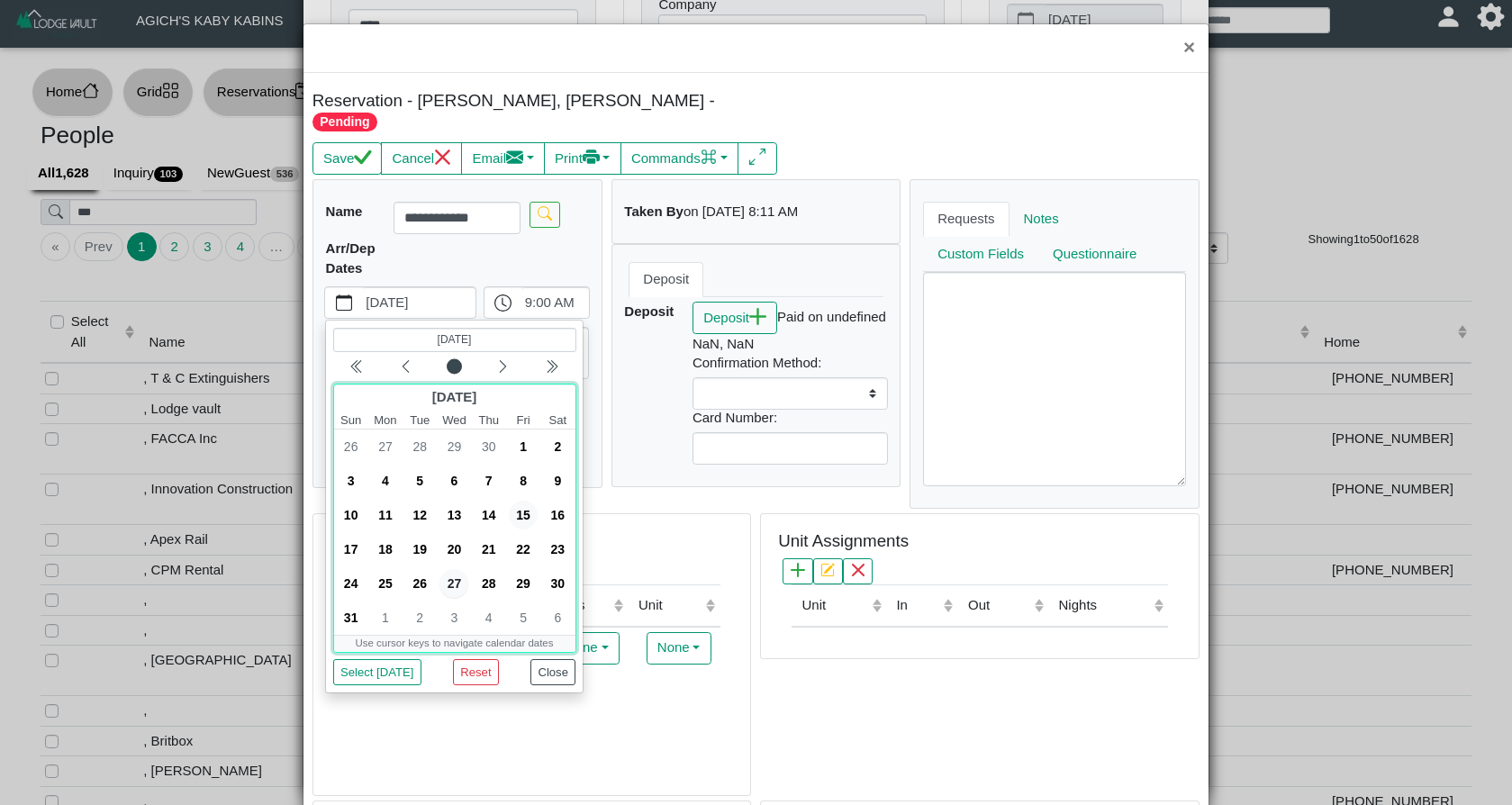
click at [522, 501] on span "15" at bounding box center [522, 515] width 29 height 29
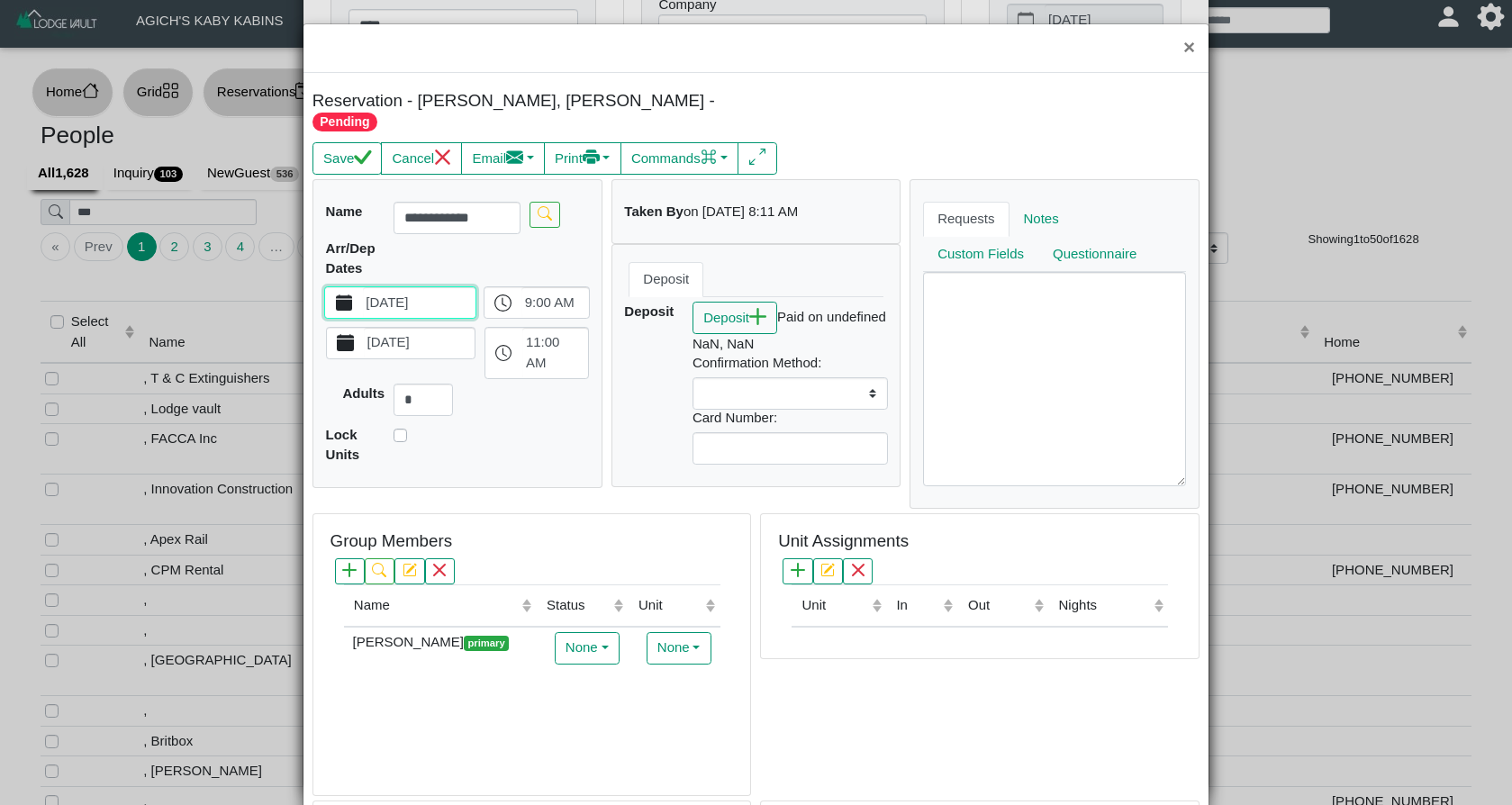
click at [349, 334] on icon "calendar fill" at bounding box center [345, 343] width 18 height 18
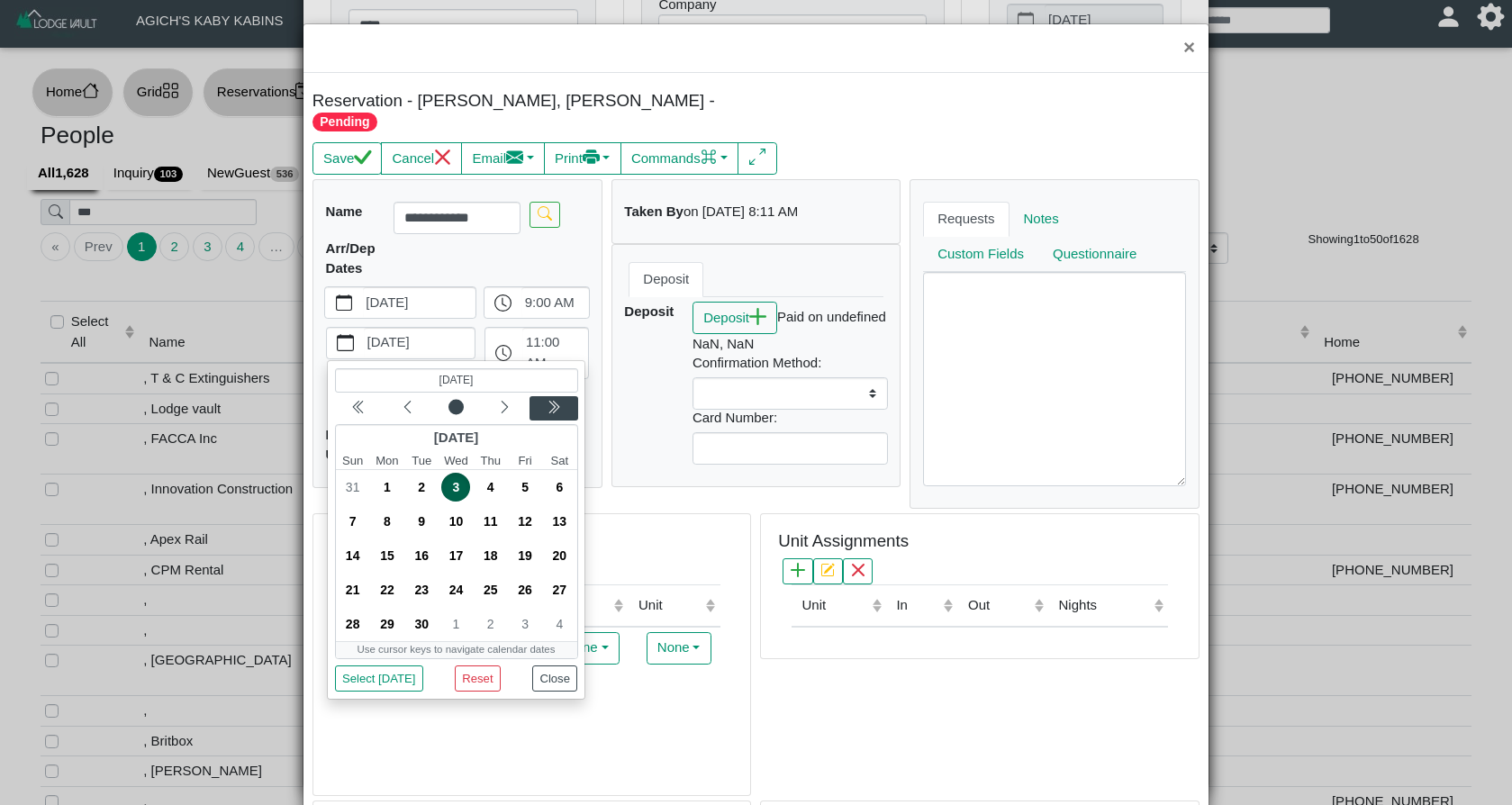
click at [556, 400] on icon "chevron double left" at bounding box center [553, 407] width 15 height 15
click at [403, 400] on icon "chevron left" at bounding box center [407, 407] width 15 height 15
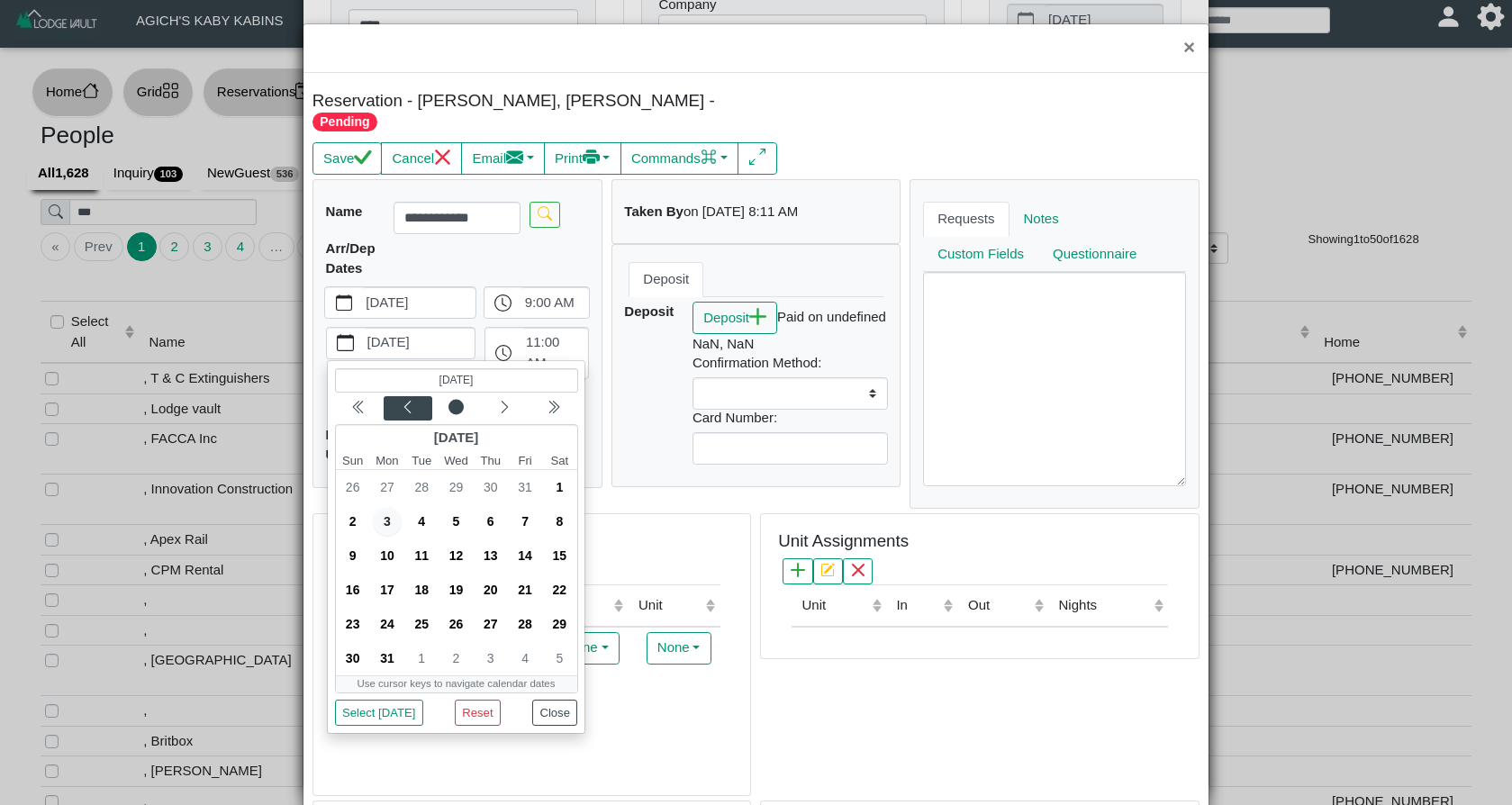
click at [403, 400] on icon "chevron left" at bounding box center [407, 407] width 15 height 15
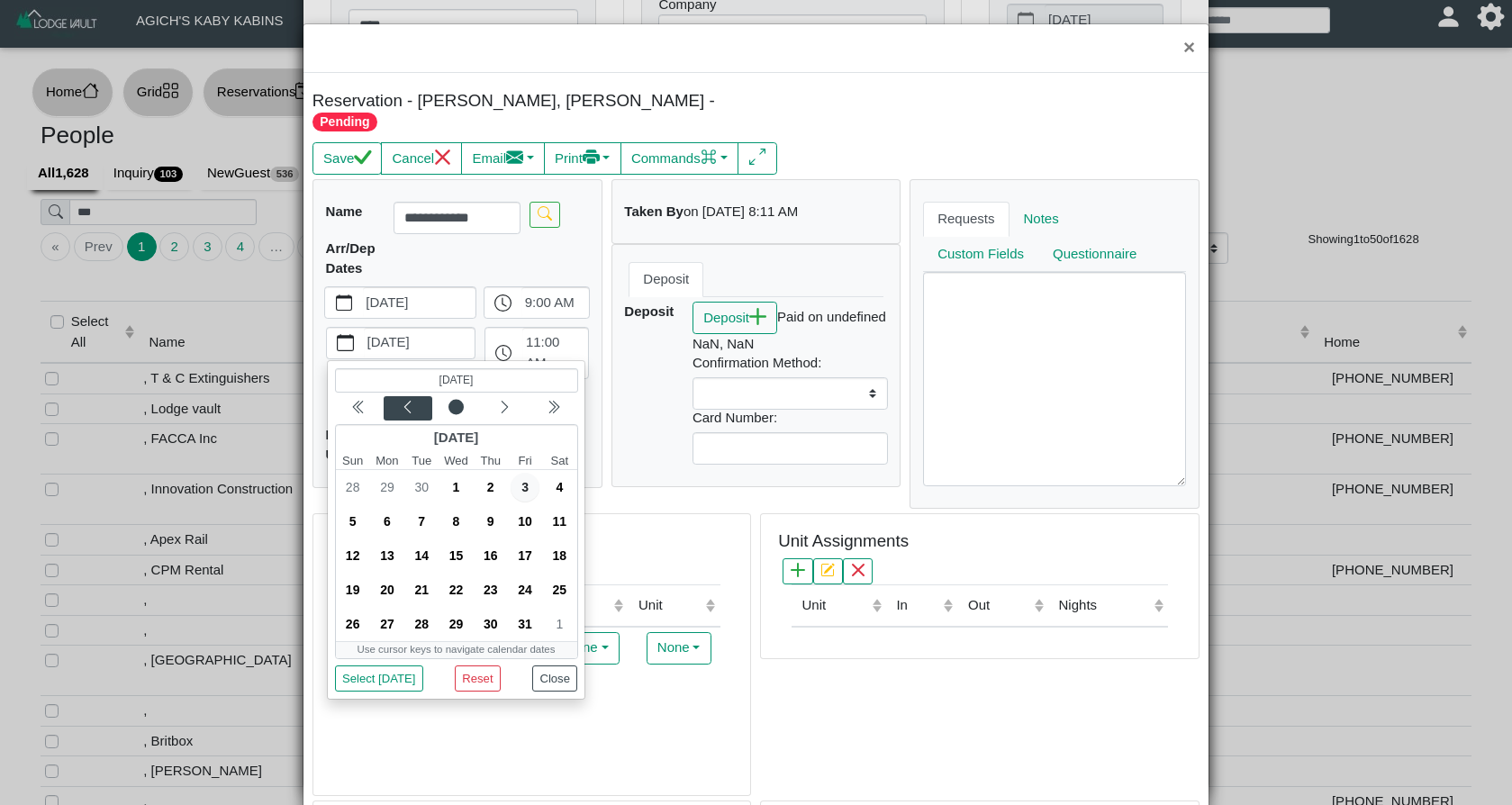
click at [403, 400] on icon "chevron left" at bounding box center [407, 407] width 15 height 15
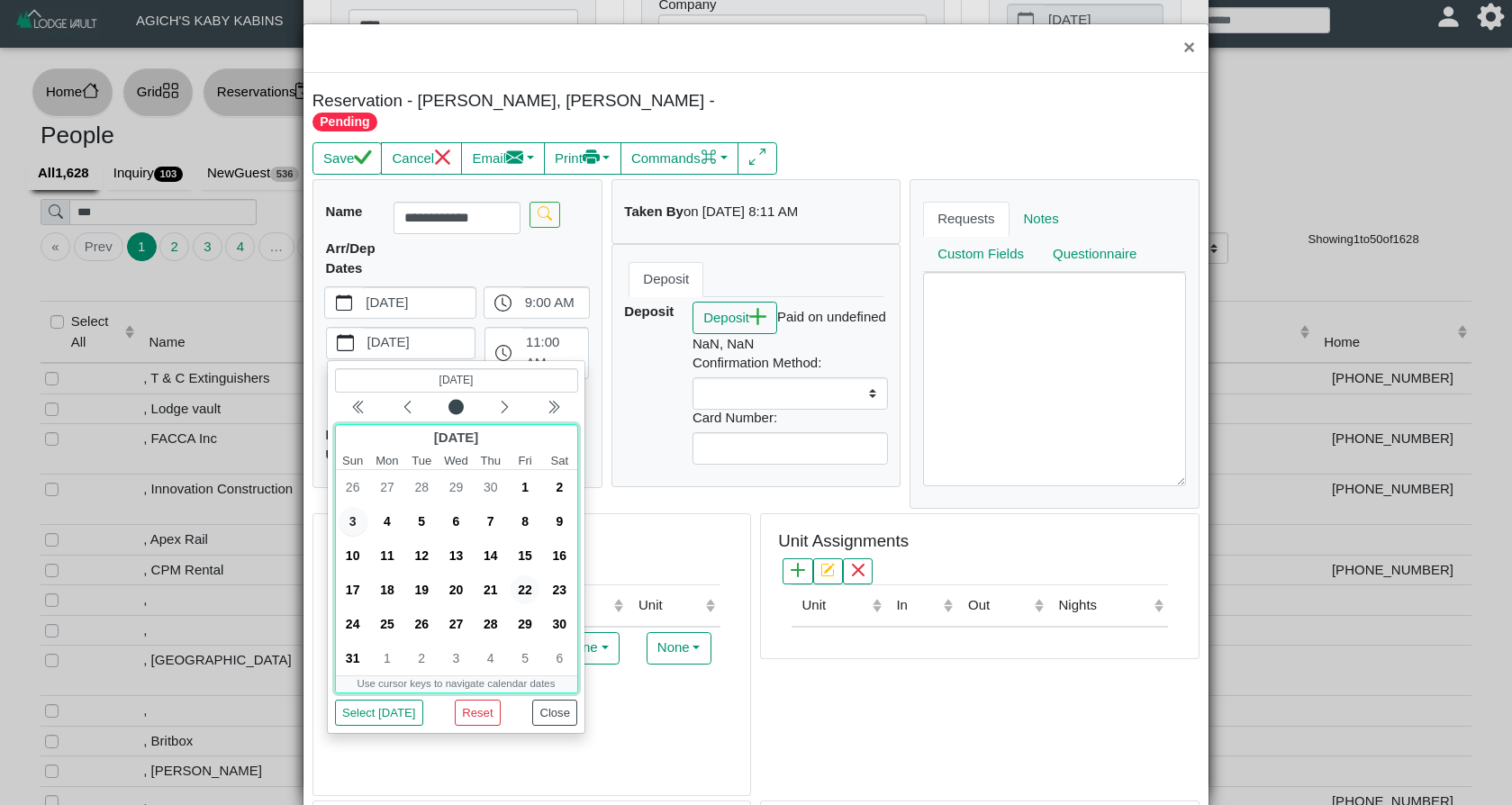
click at [530, 575] on span "22" at bounding box center [524, 589] width 29 height 29
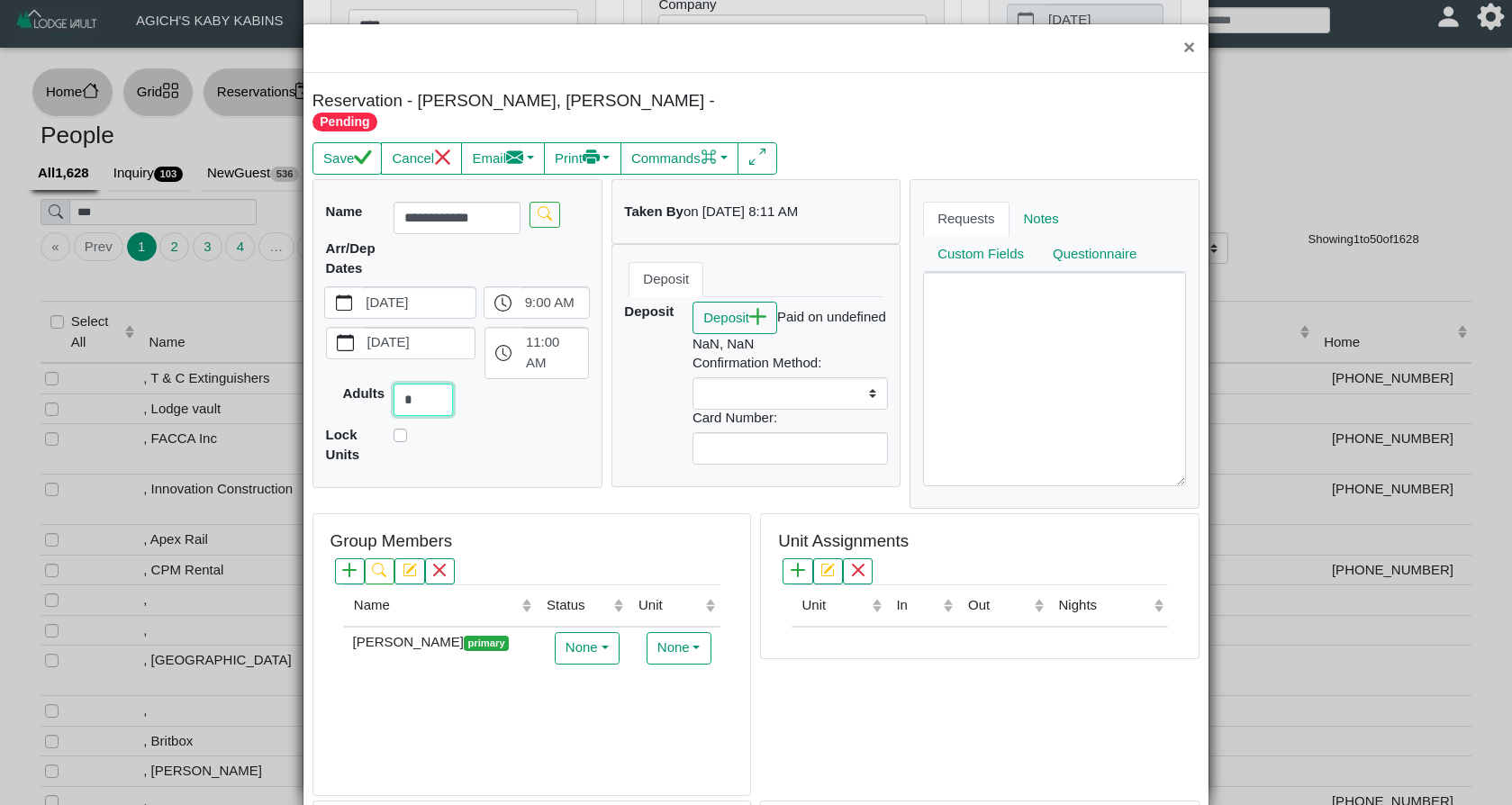
drag, startPoint x: 423, startPoint y: 380, endPoint x: 400, endPoint y: 378, distance: 23.1
click at [401, 383] on input "*" at bounding box center [423, 399] width 59 height 32
type input "*"
click at [359, 150] on icon "check" at bounding box center [362, 157] width 18 height 14
select select
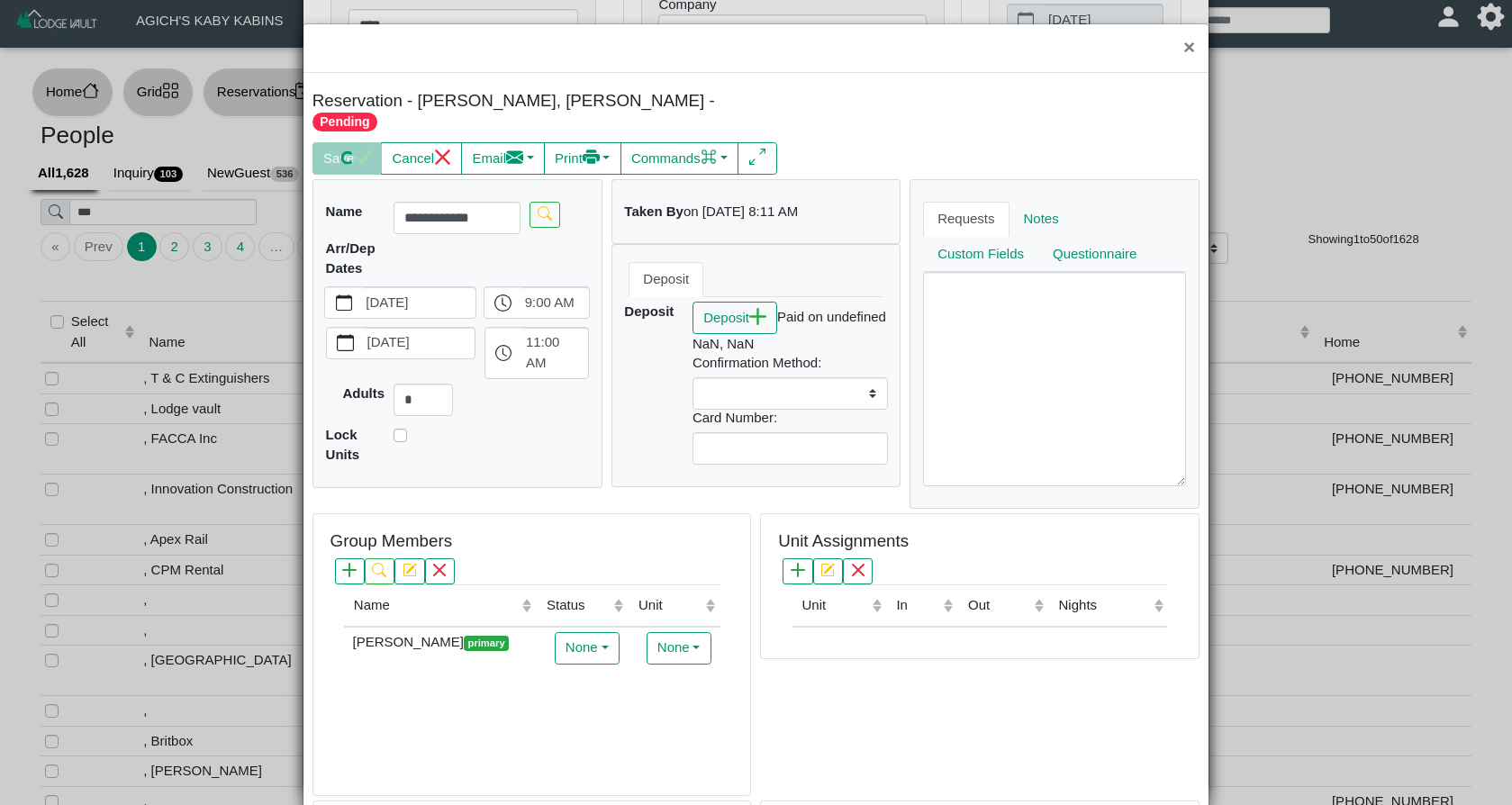
select select
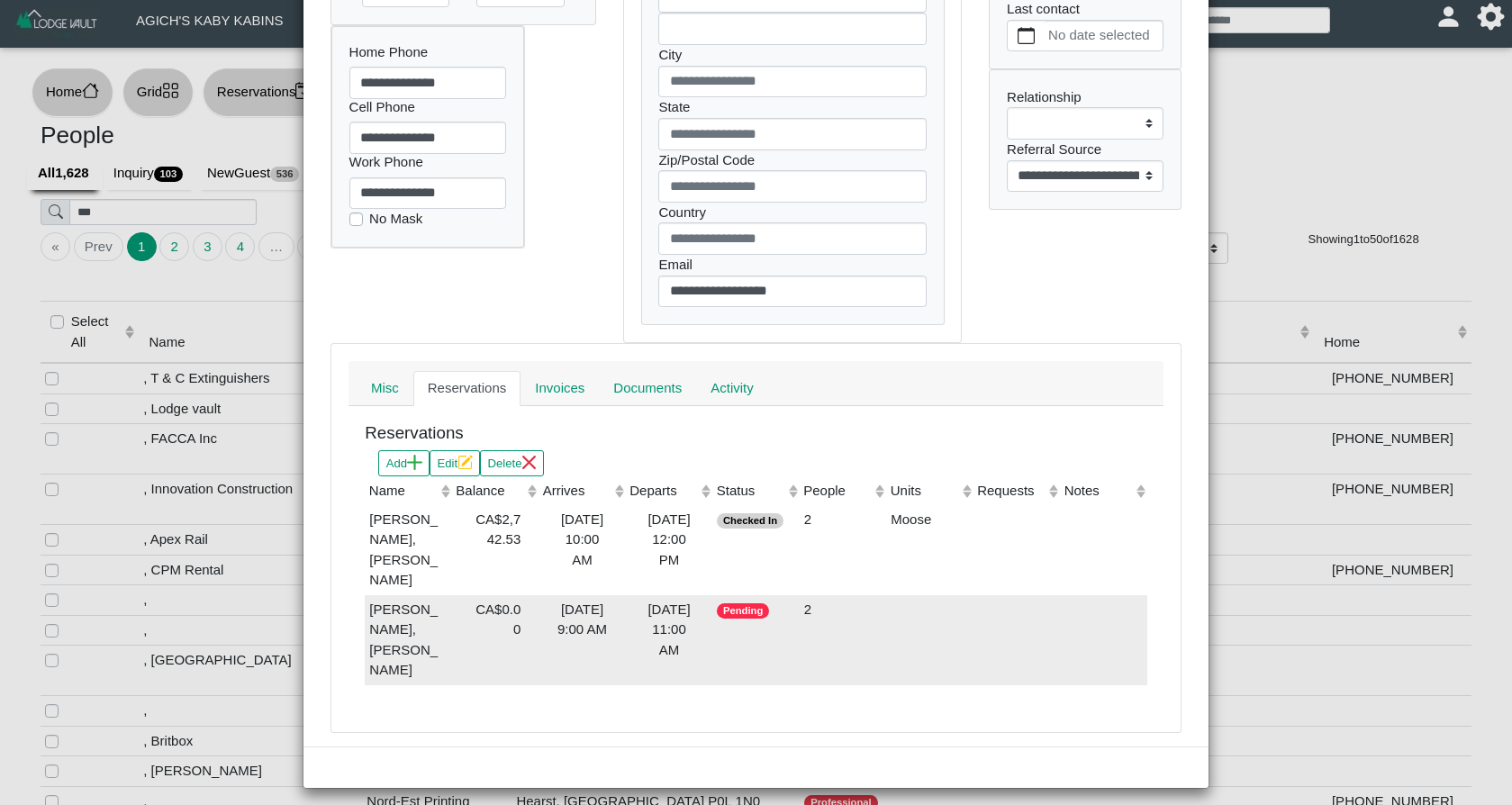
scroll to position [321, 0]
click at [682, 637] on div "[DATE] 11:00 AM" at bounding box center [669, 631] width 77 height 61
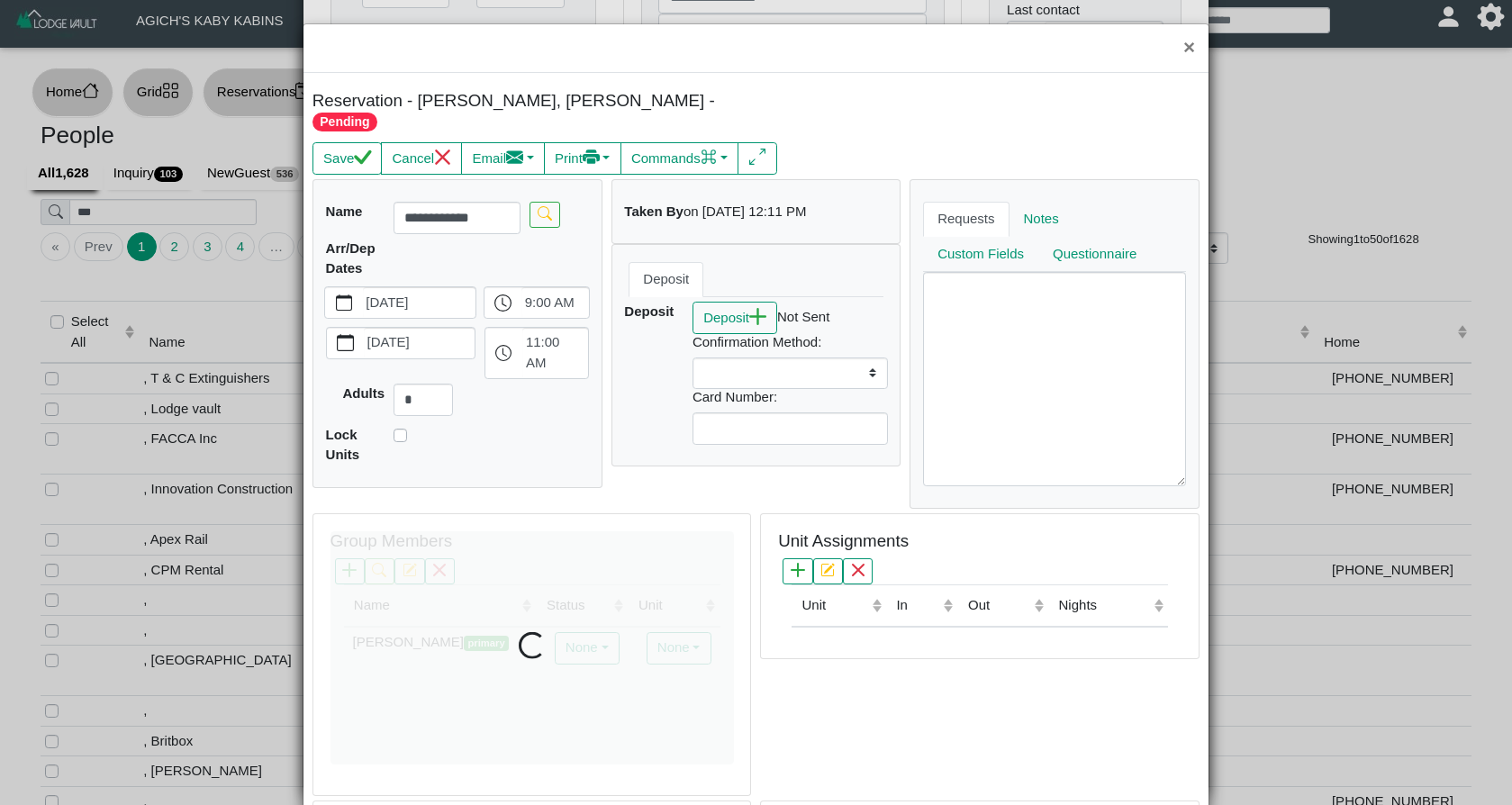
select select
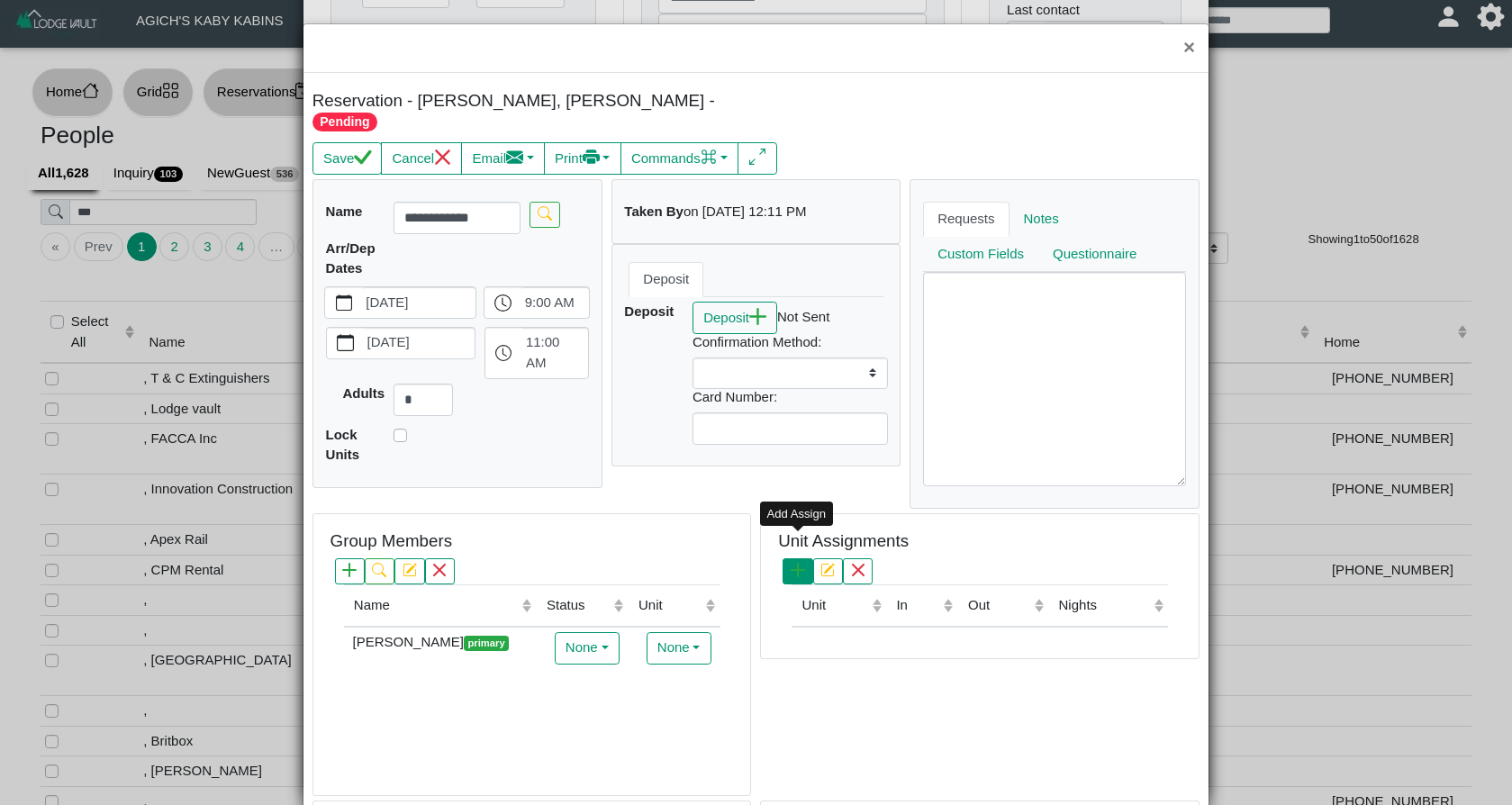
click at [805, 563] on icon "plus" at bounding box center [798, 570] width 15 height 15
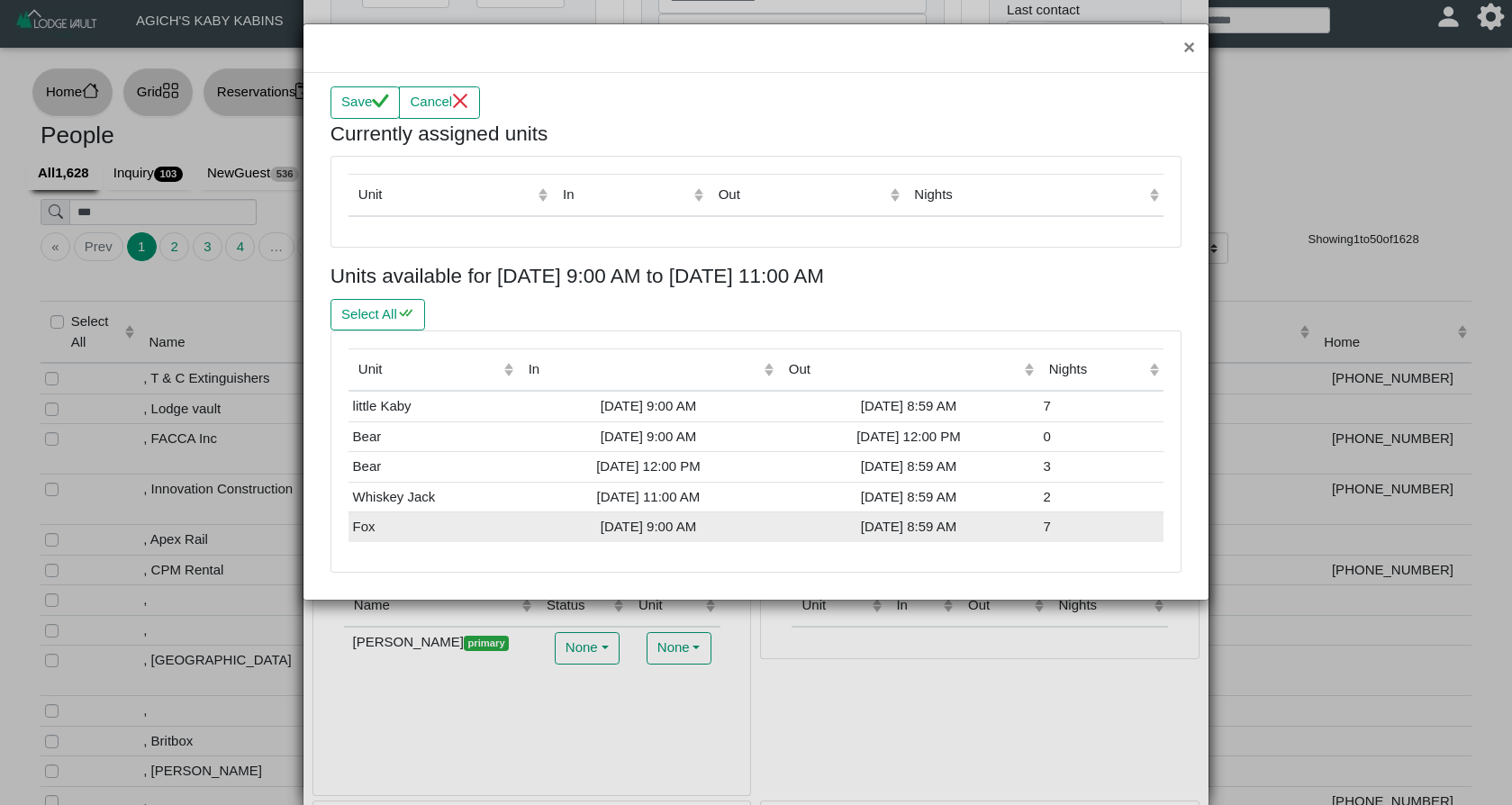
click at [605, 518] on div "[DATE] 9:00 AM" at bounding box center [648, 527] width 252 height 20
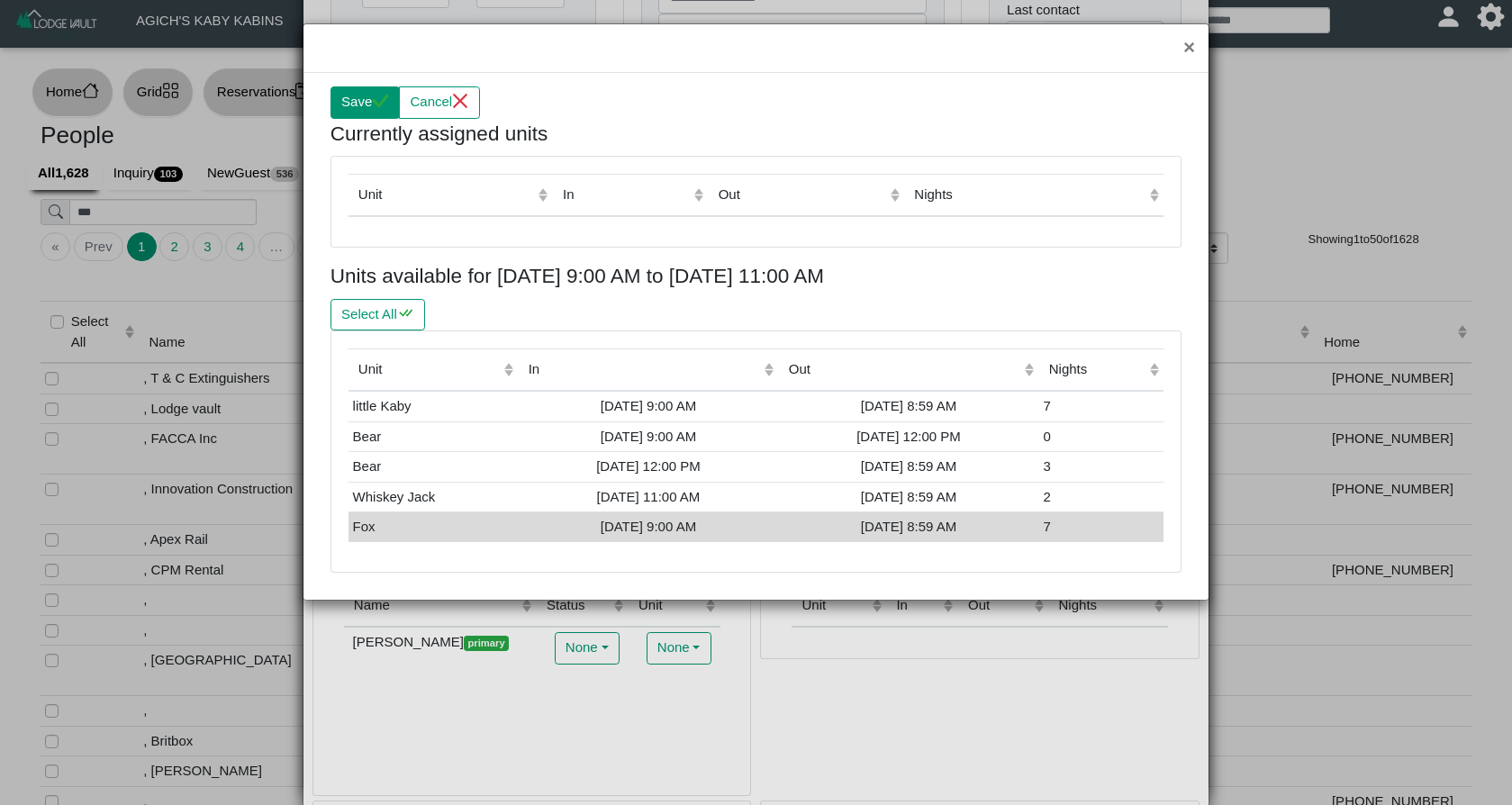
click at [349, 104] on button "Save" at bounding box center [365, 102] width 69 height 32
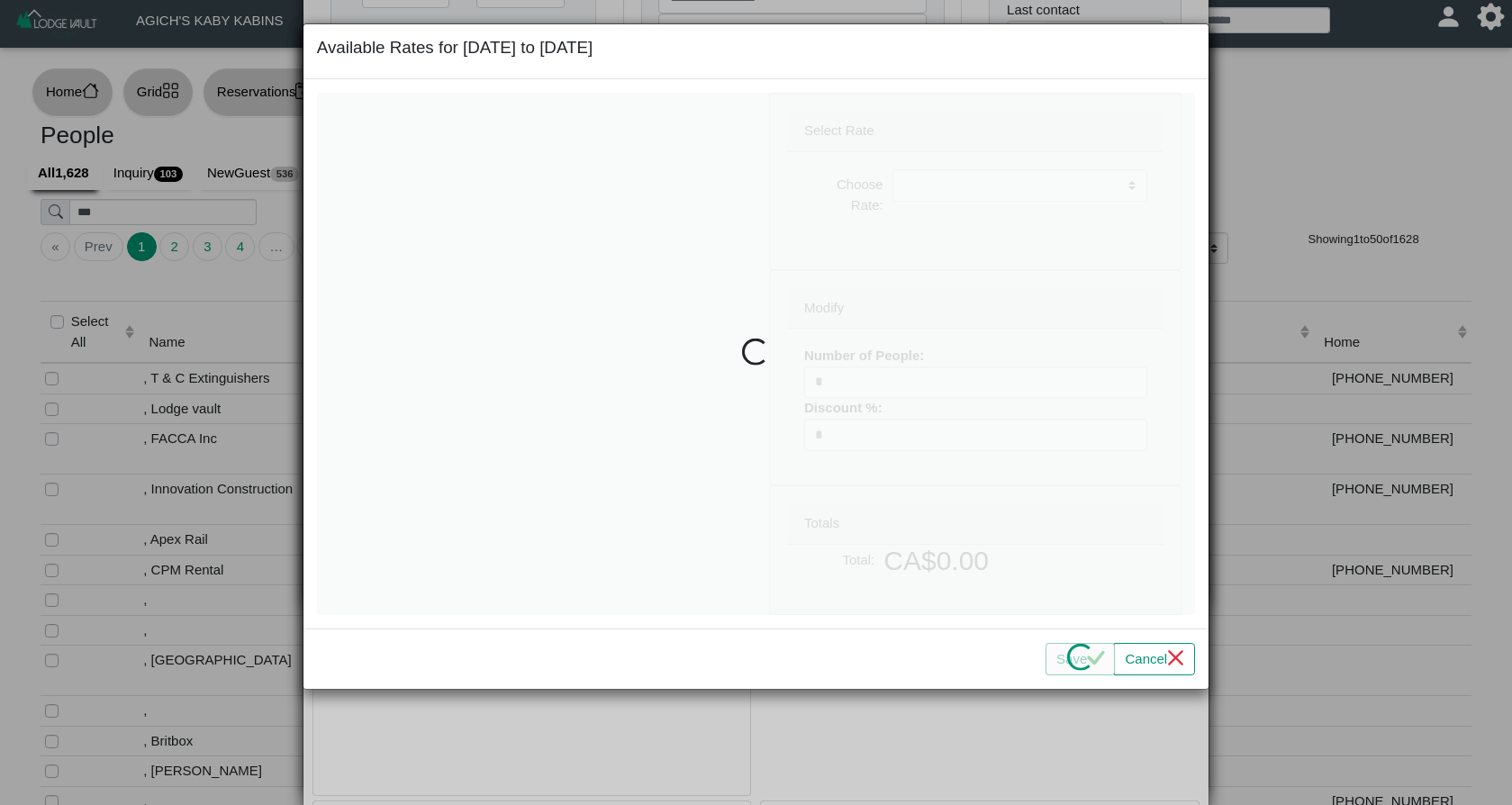
select select
type input "*"
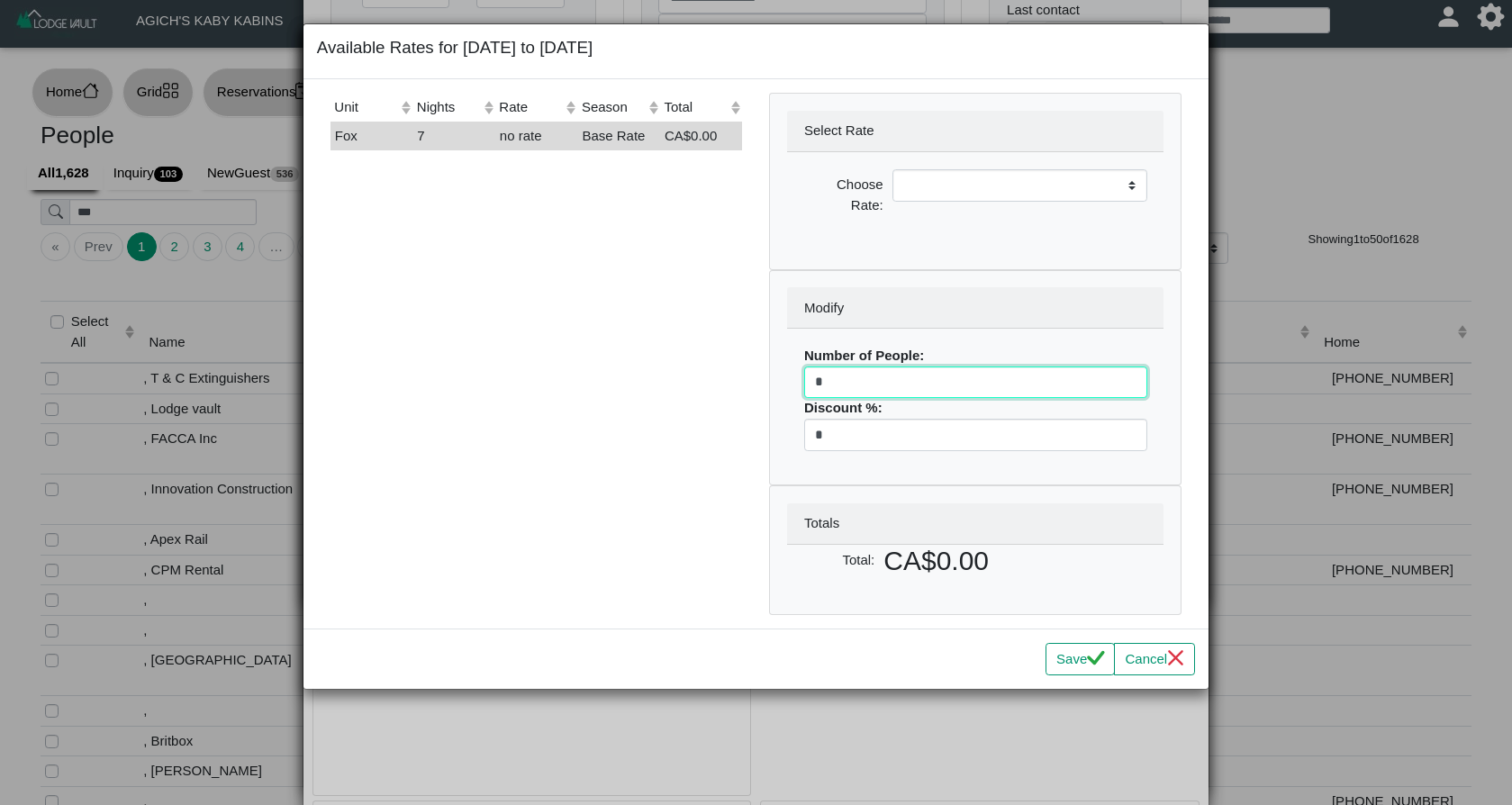
drag, startPoint x: 845, startPoint y: 373, endPoint x: 785, endPoint y: 381, distance: 60.5
click at [785, 381] on div "Modify Number of People: * Discount %: *" at bounding box center [975, 378] width 411 height 215
select select
type input "*"
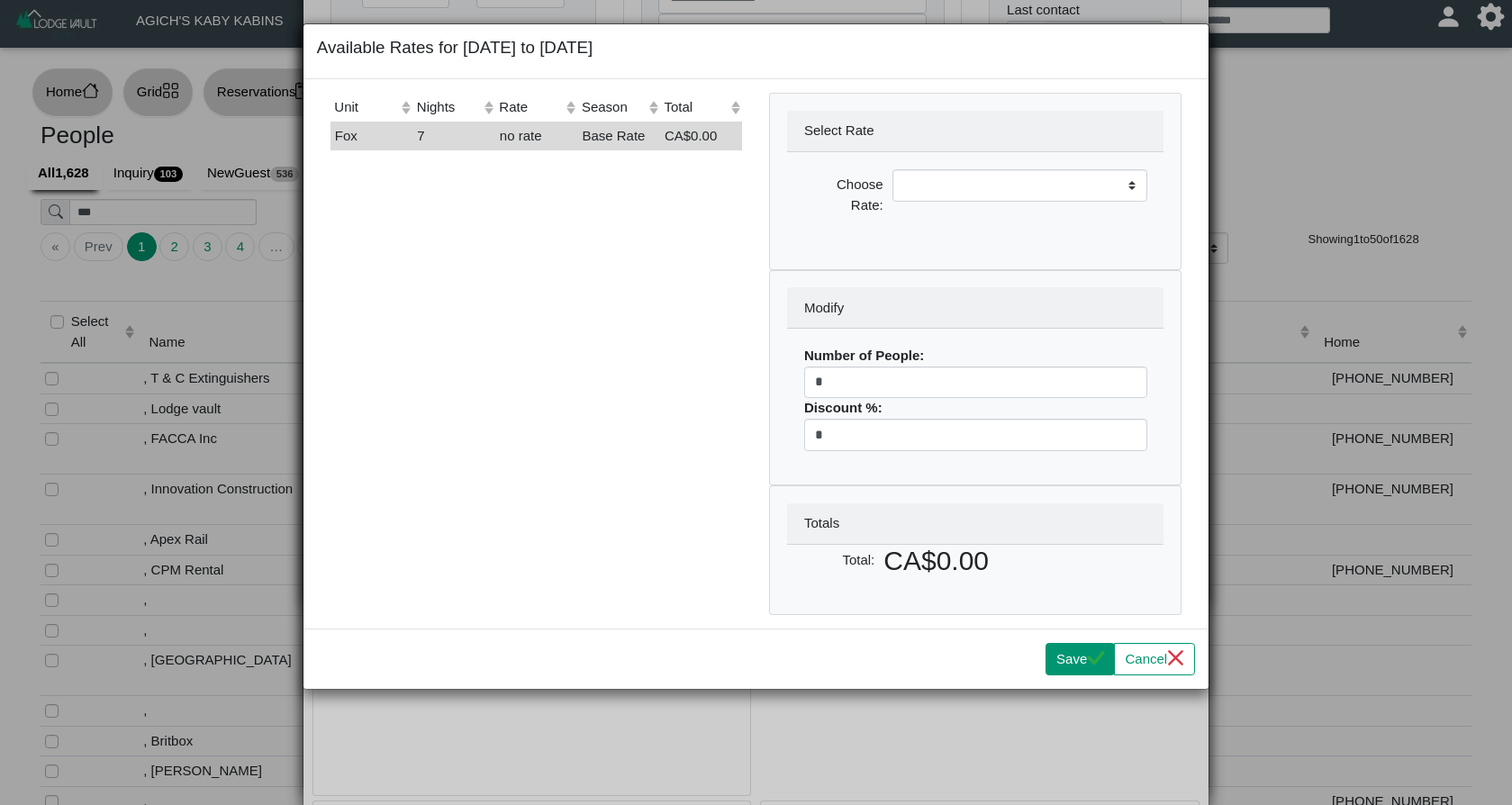
click at [1072, 649] on button "Save" at bounding box center [1079, 659] width 69 height 32
select select
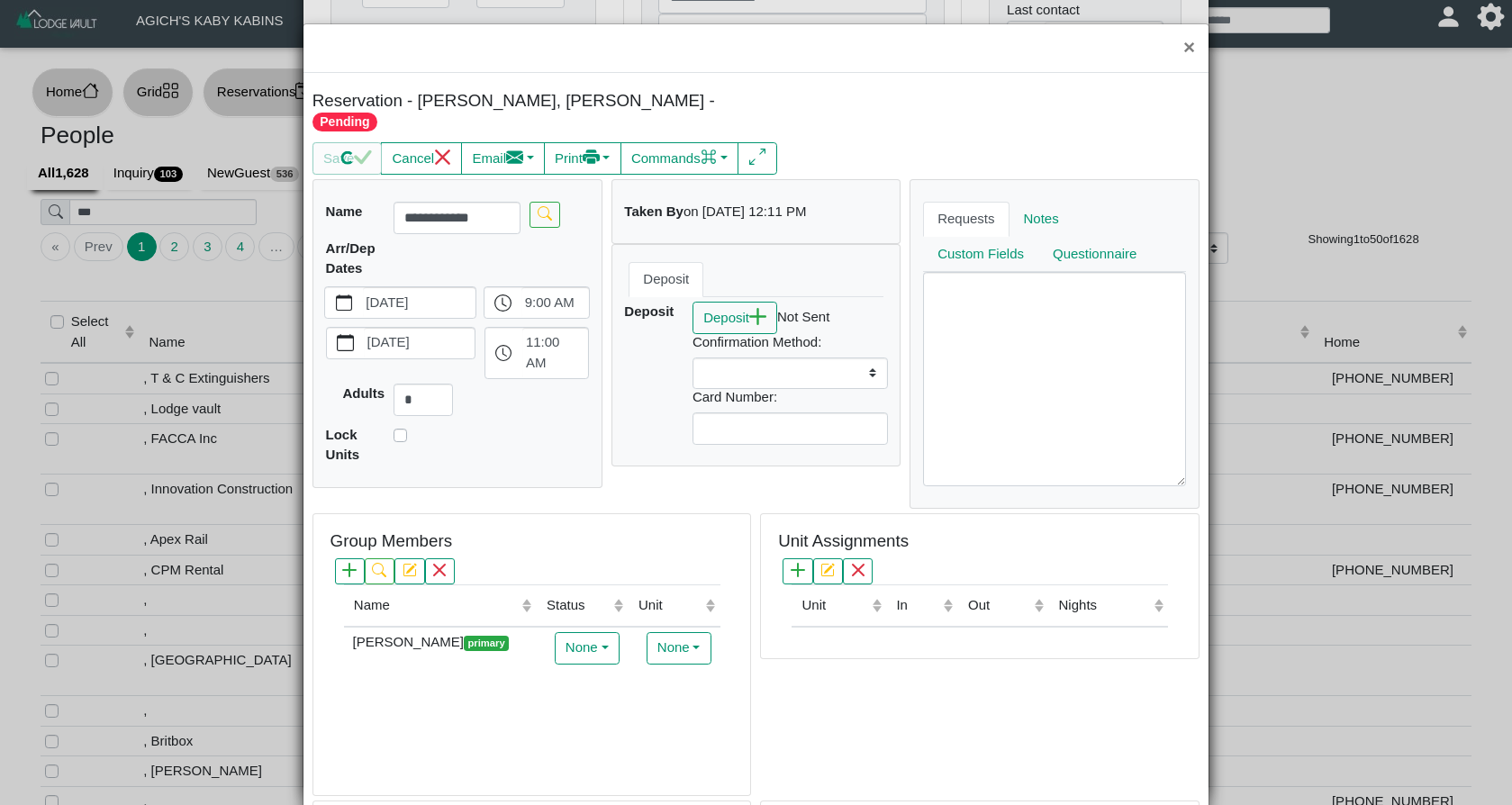
scroll to position [23, 0]
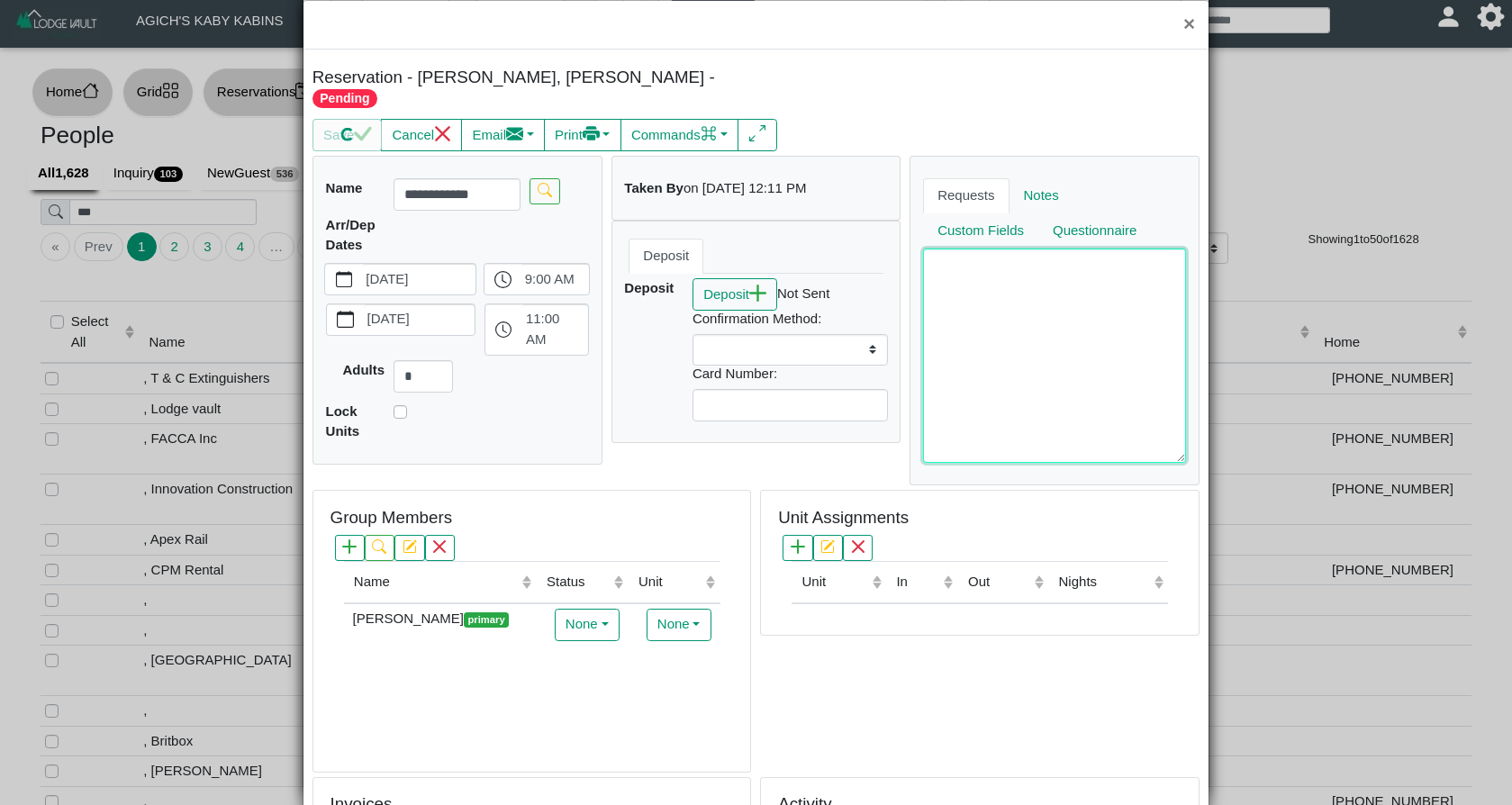
click at [1005, 332] on textarea at bounding box center [1054, 356] width 263 height 215
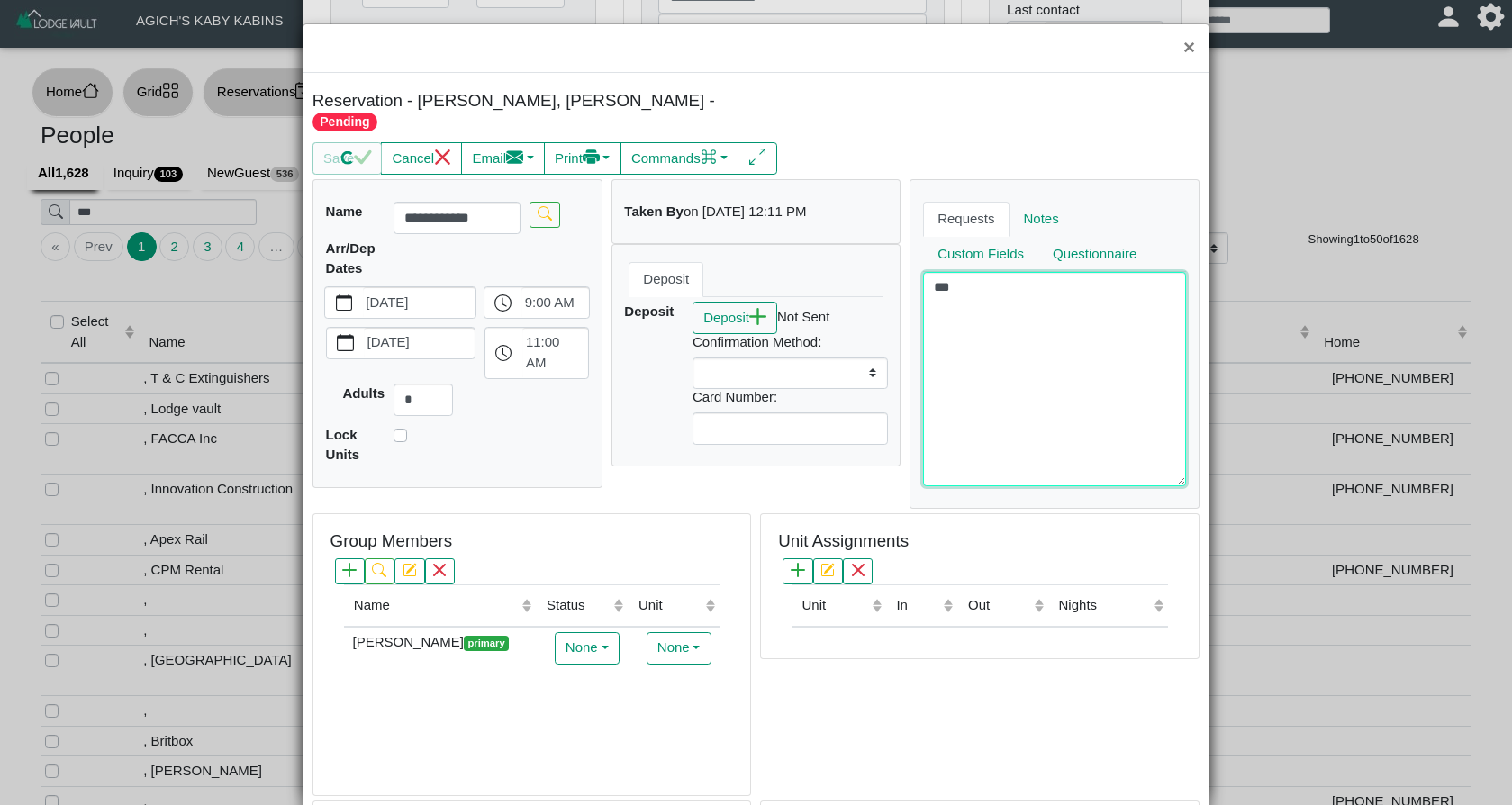
scroll to position [0, 0]
type textarea "***"
click at [1192, 49] on button "×" at bounding box center [1189, 48] width 39 height 48
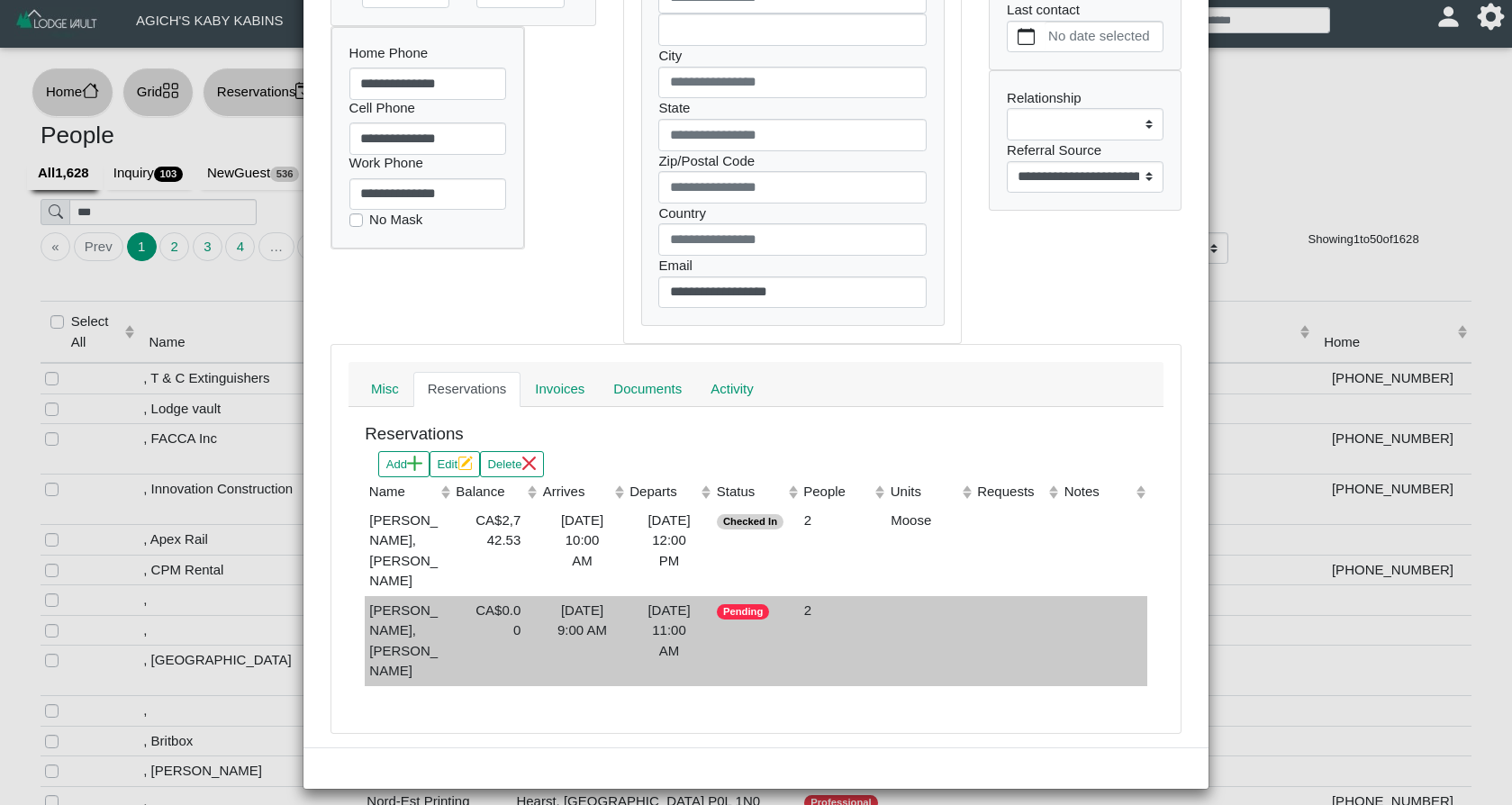
click at [721, 641] on td "Pending" at bounding box center [756, 641] width 87 height 90
click at [721, 641] on div "×" at bounding box center [756, 402] width 1512 height 805
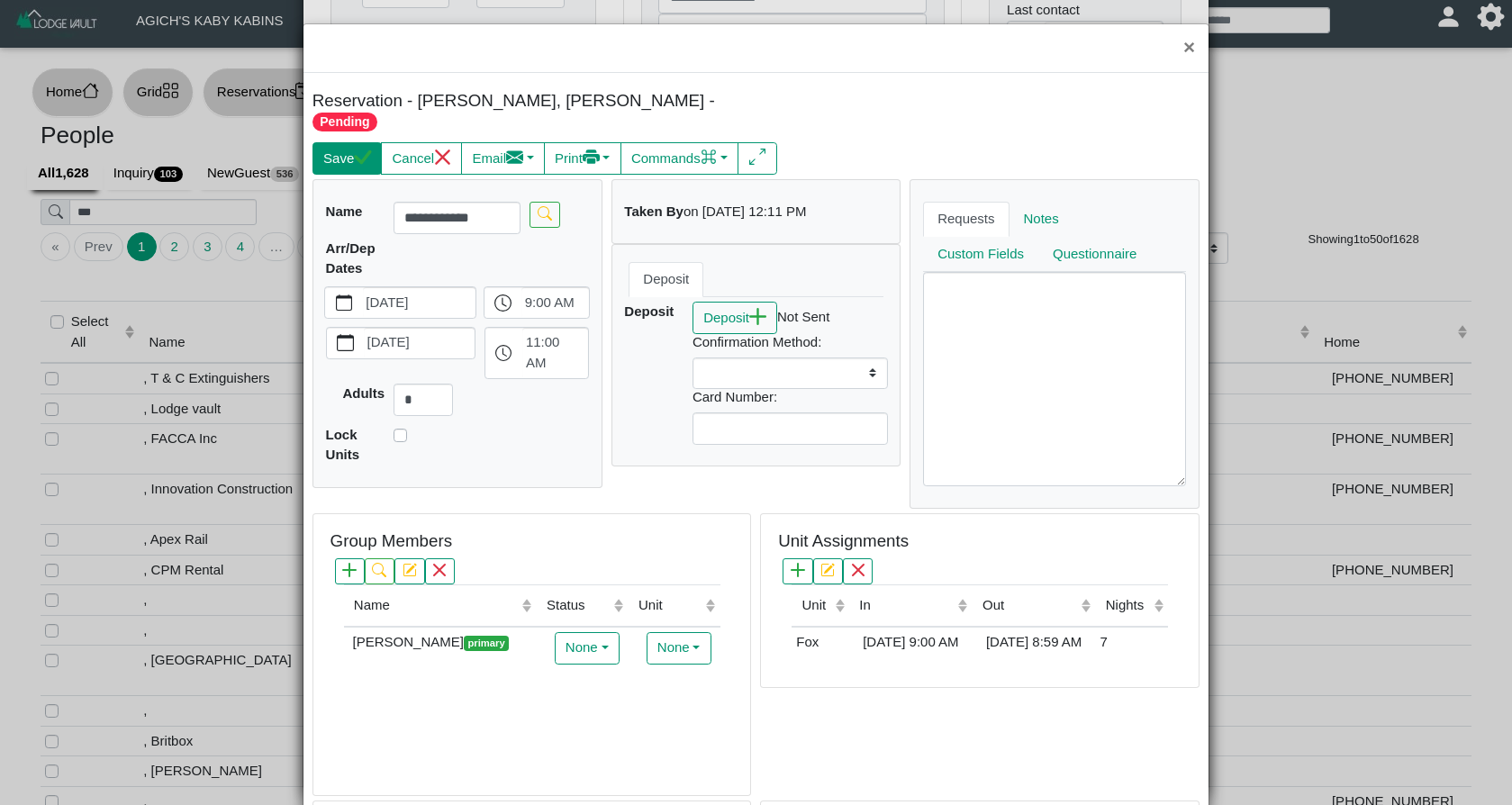
click at [336, 142] on button "Save" at bounding box center [346, 158] width 69 height 32
select select
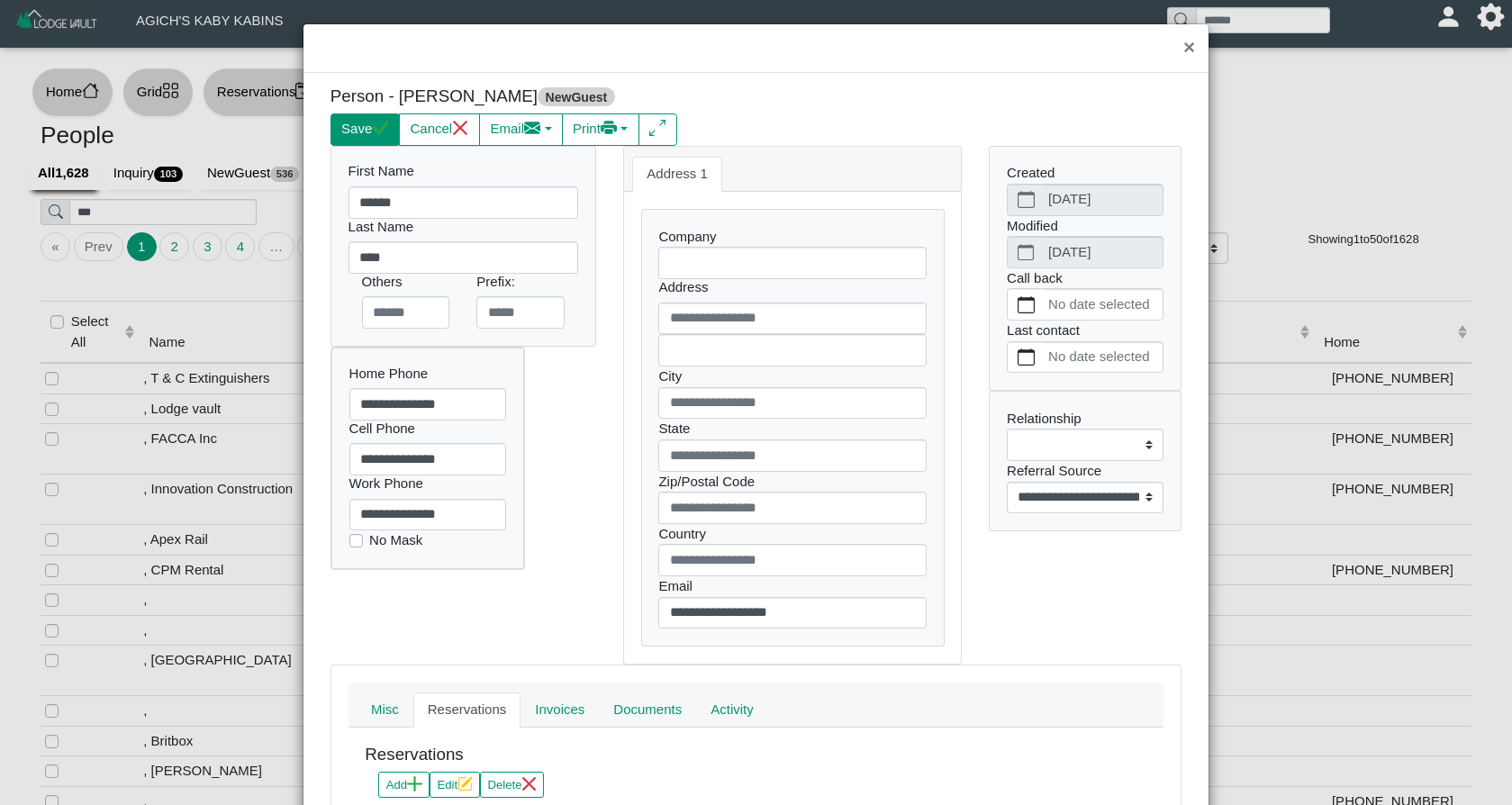
click at [370, 136] on button "Save" at bounding box center [365, 129] width 69 height 32
select select
select select "**********"
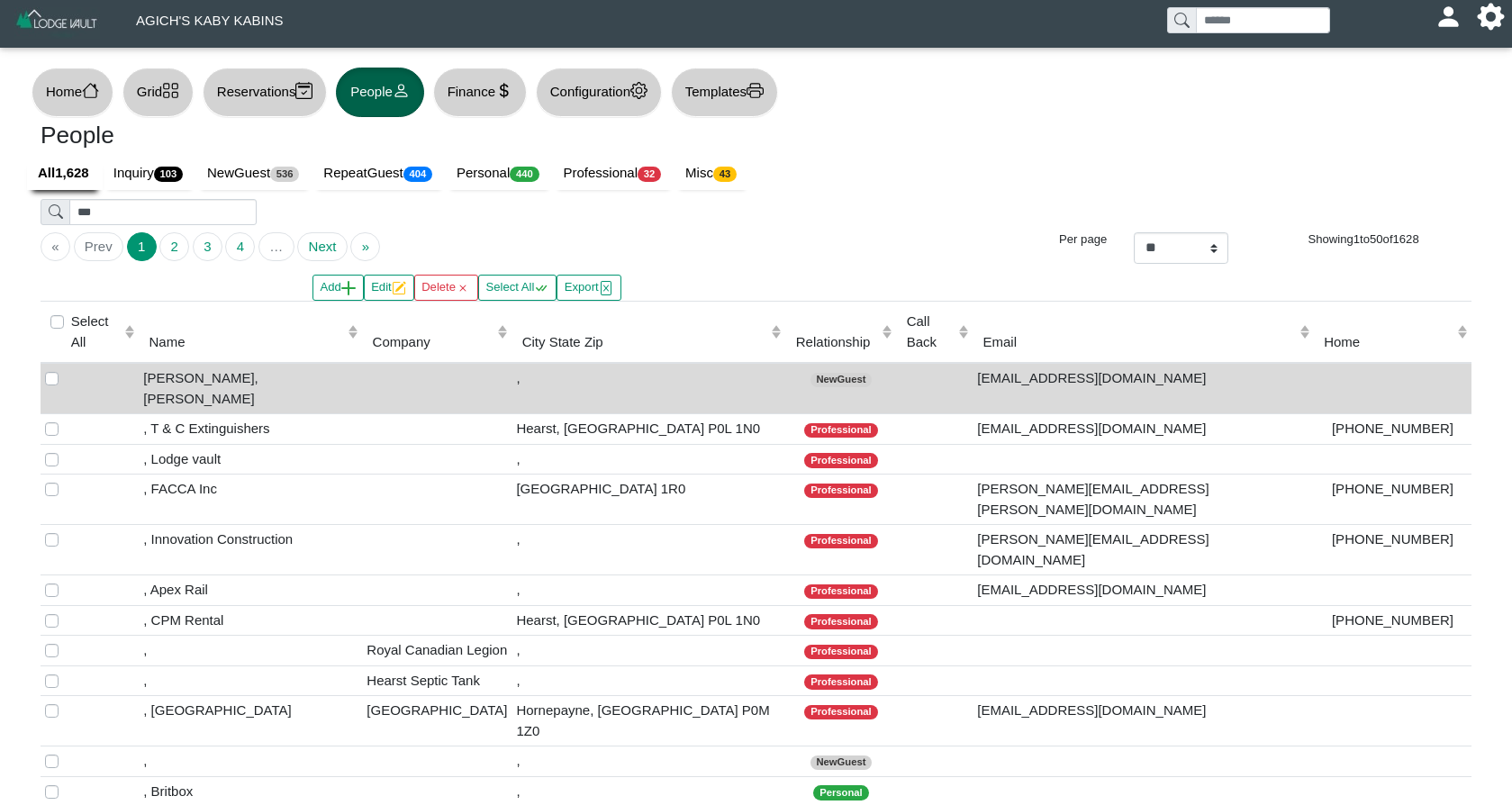
scroll to position [0, 3]
click at [175, 106] on button "Grid" at bounding box center [158, 92] width 71 height 50
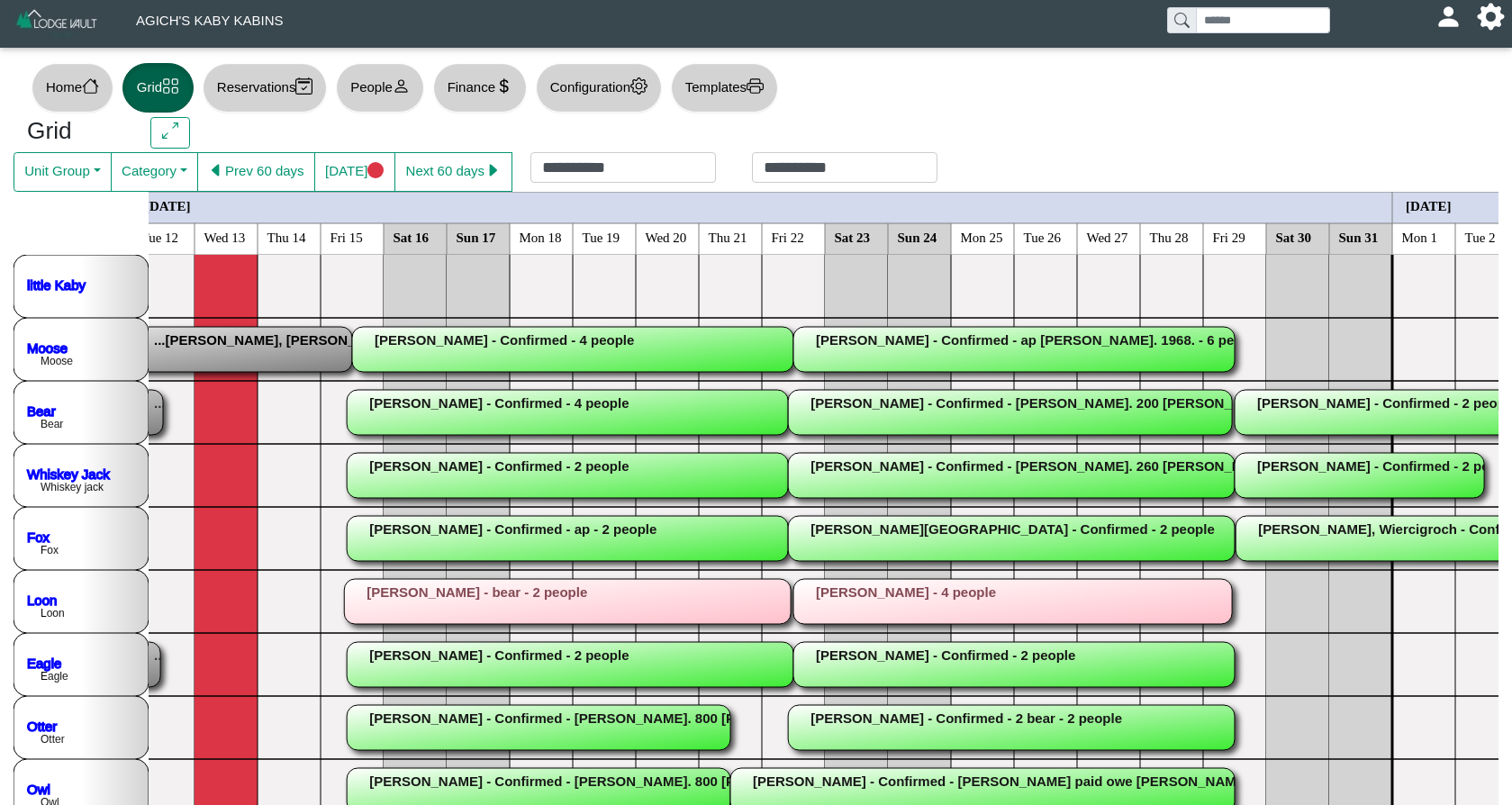
scroll to position [0, 16]
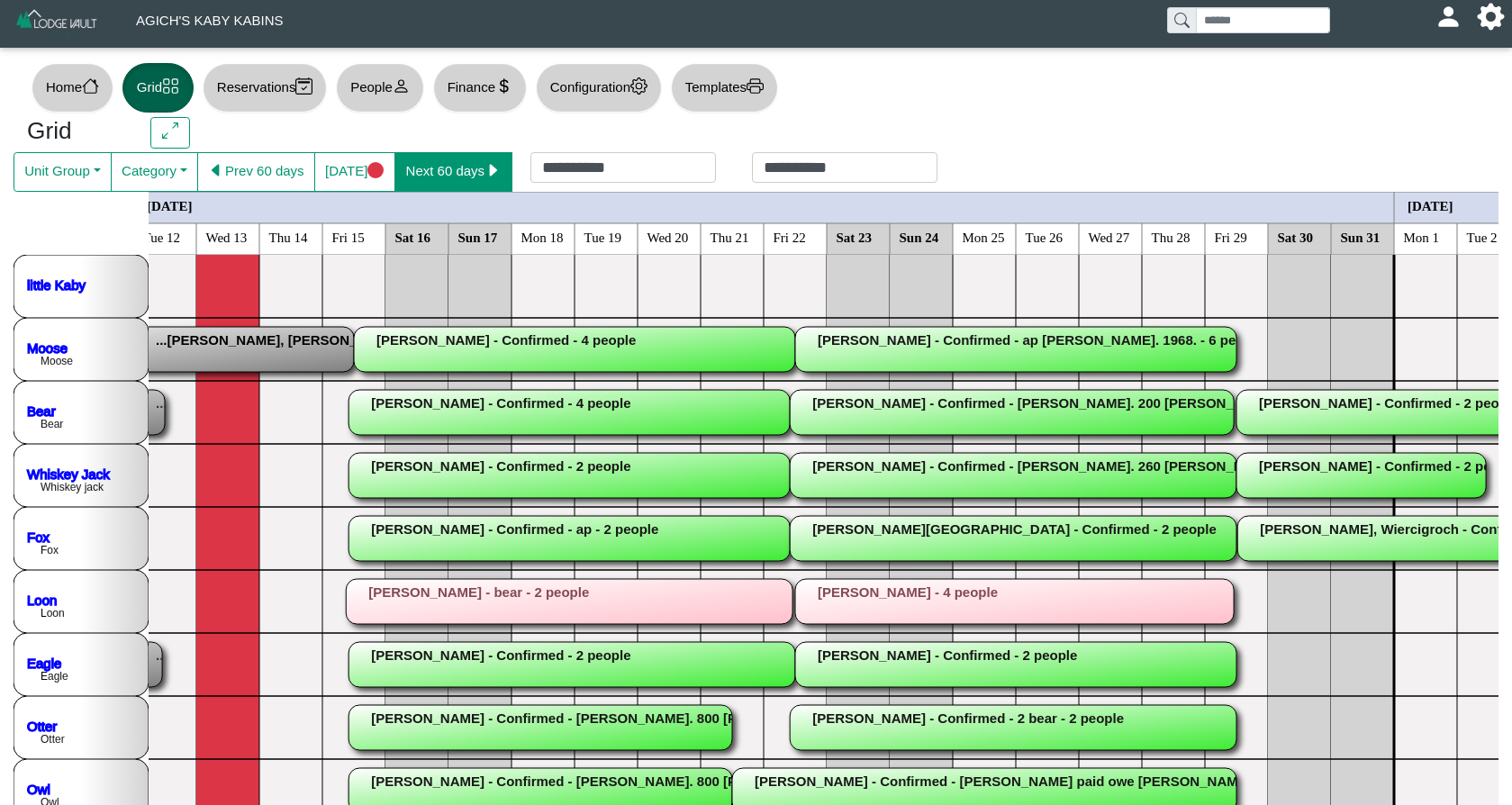
click at [499, 177] on icon "caret right fill" at bounding box center [493, 170] width 18 height 18
click at [499, 177] on button "Next 60 days" at bounding box center [453, 171] width 118 height 40
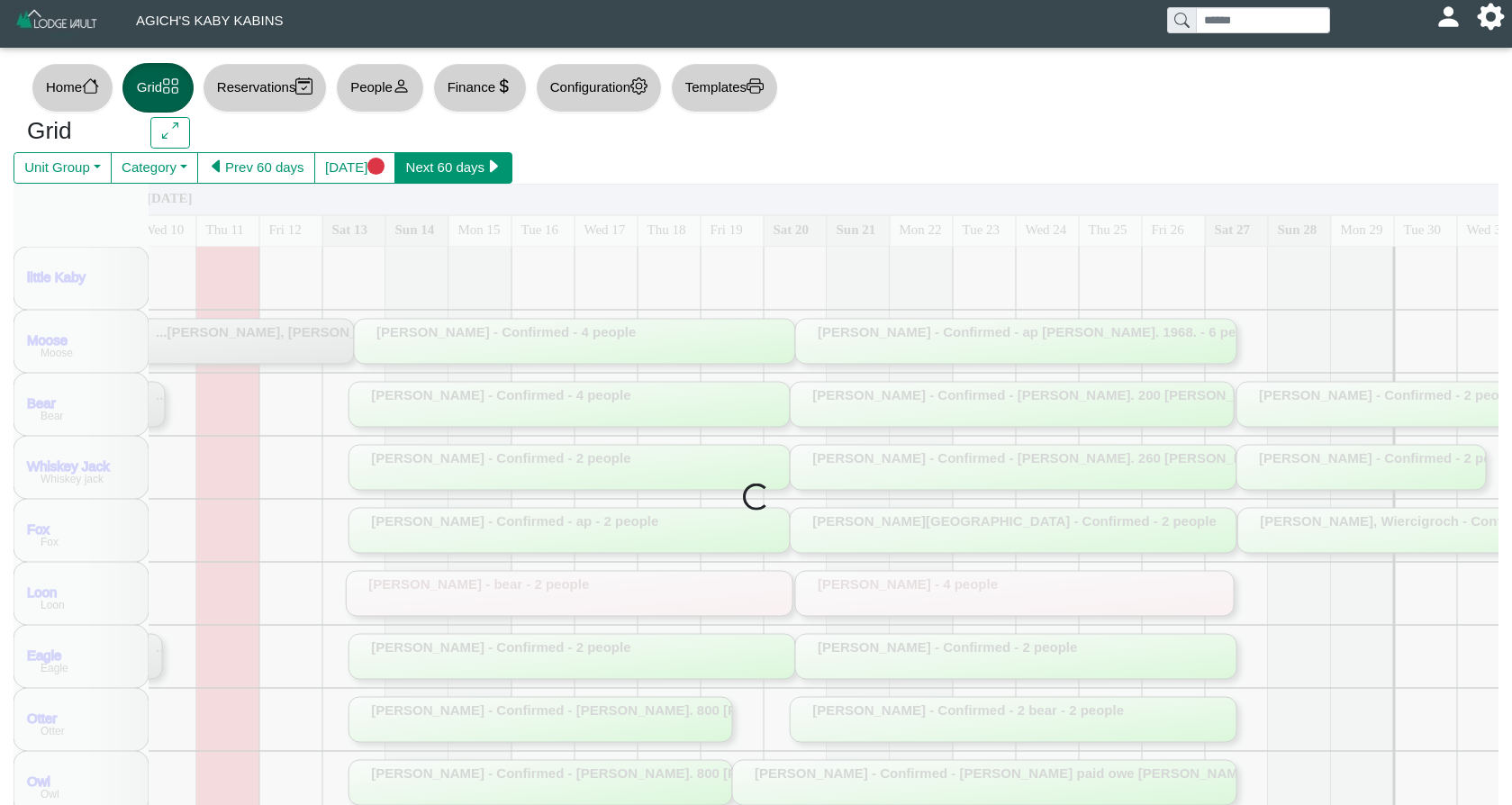
click at [499, 177] on button "Next 60 days" at bounding box center [453, 168] width 118 height 32
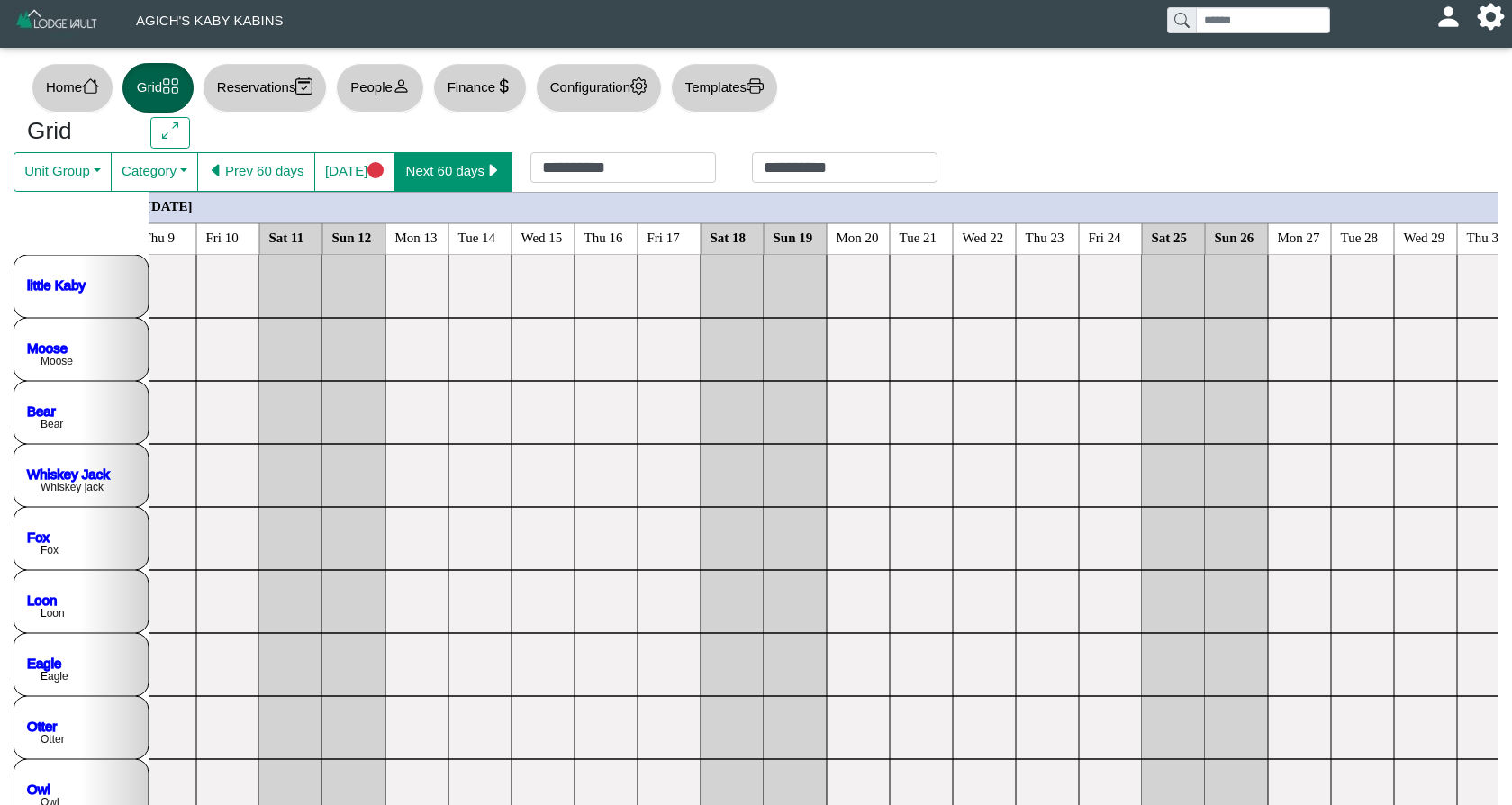
click at [462, 161] on button "Next 60 days" at bounding box center [453, 171] width 118 height 40
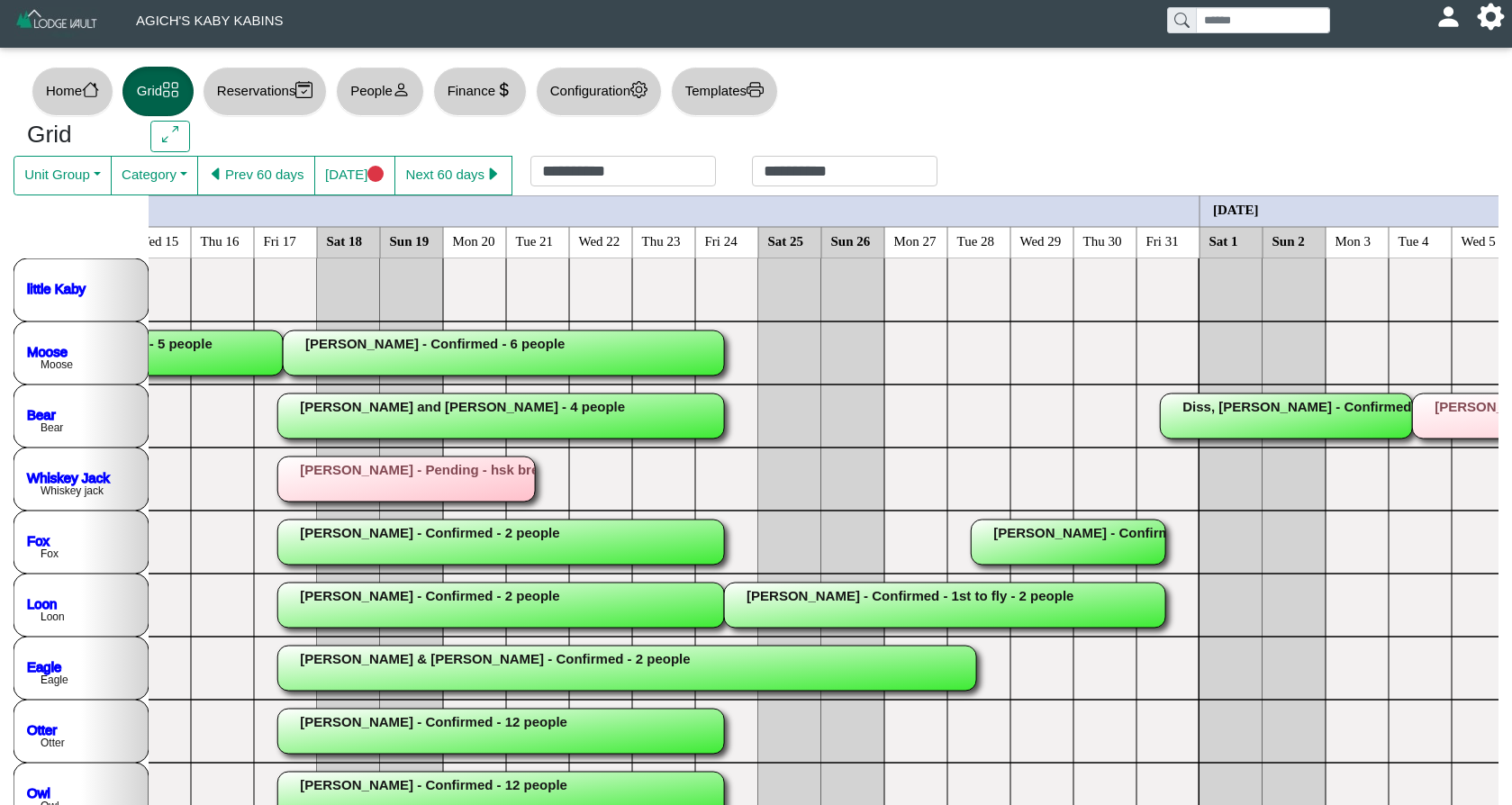
scroll to position [0, 2348]
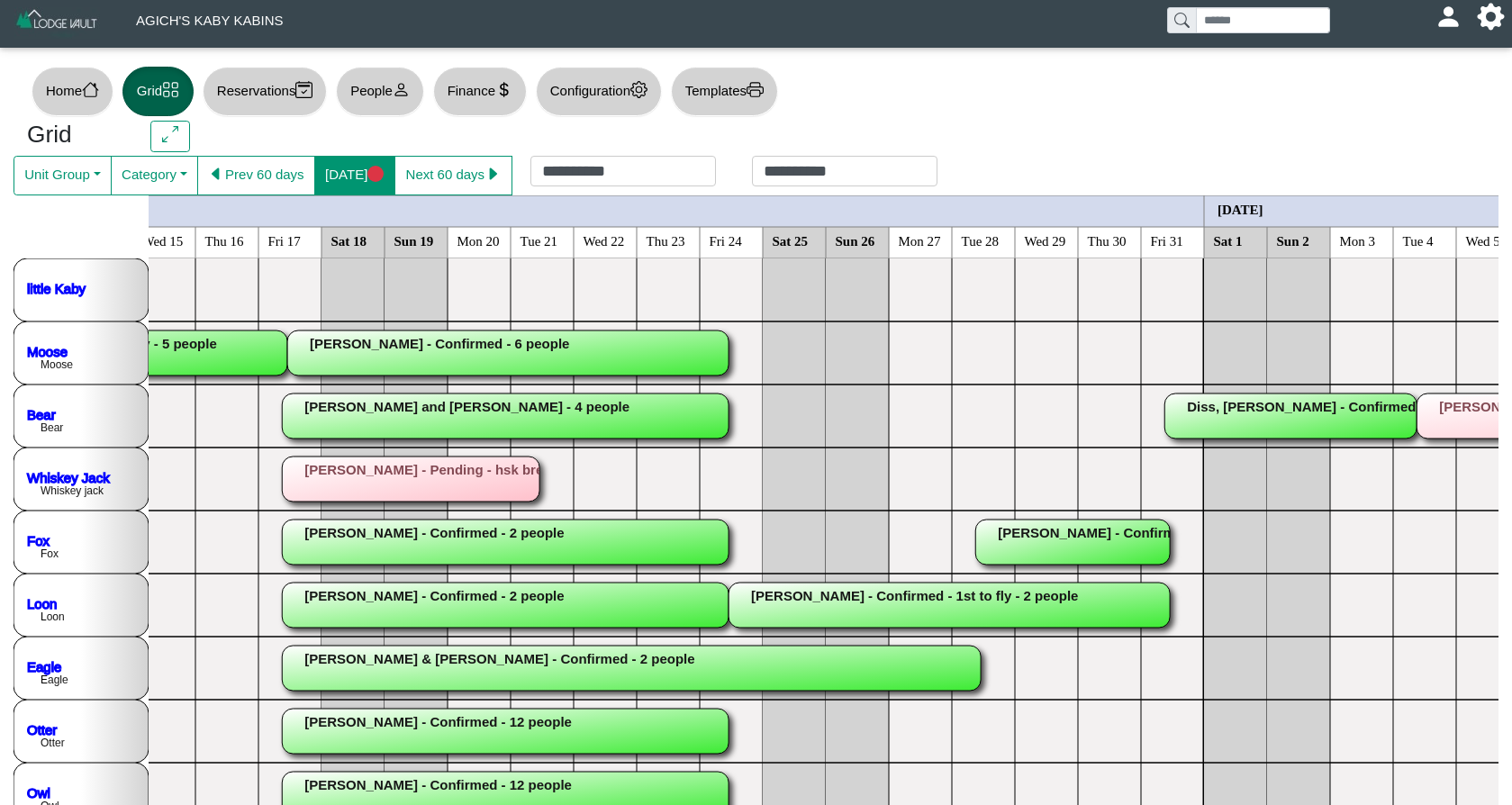
click at [342, 174] on button "[DATE]" at bounding box center [355, 175] width 81 height 40
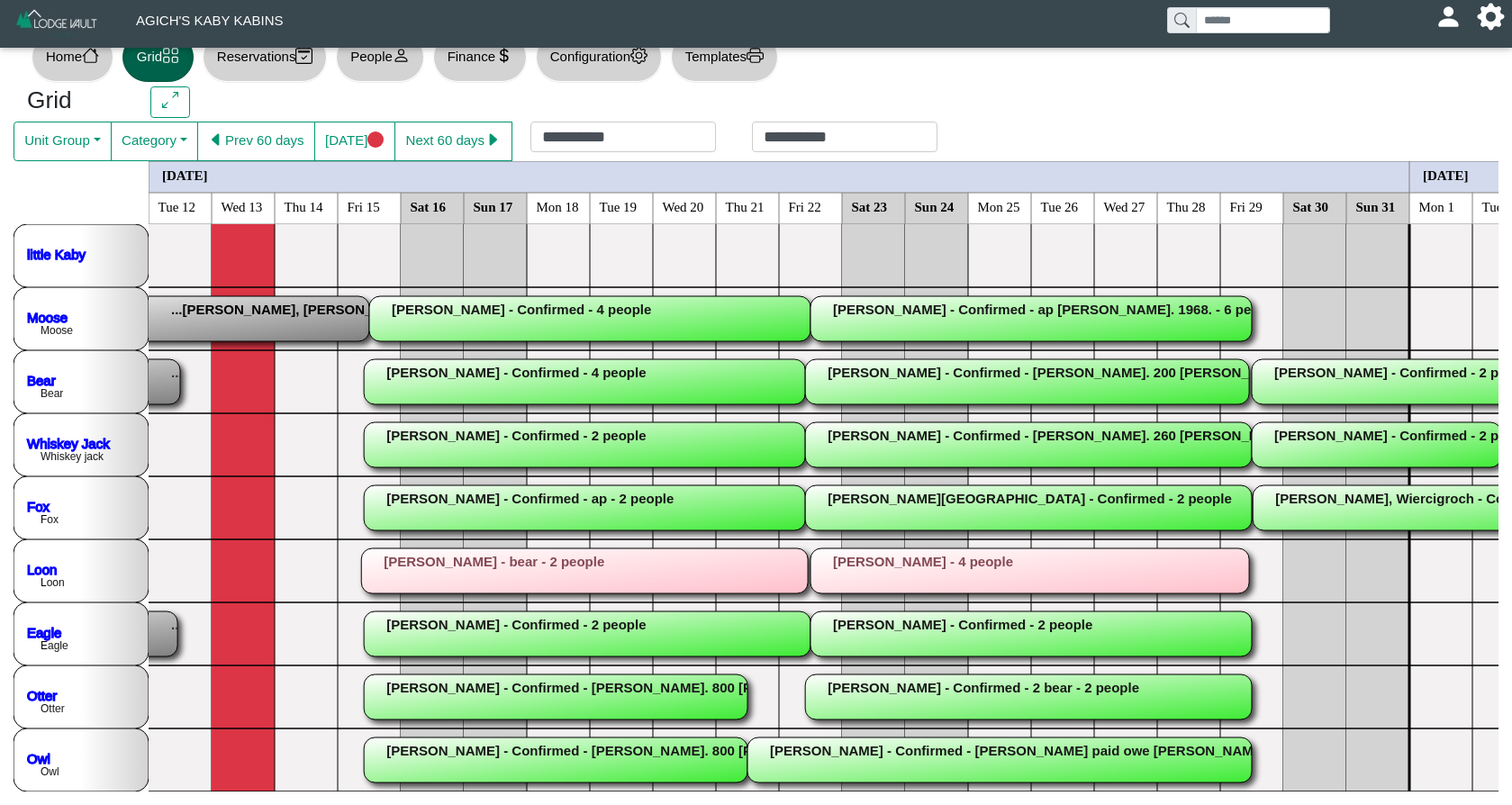
scroll to position [34, 0]
